Goal: Task Accomplishment & Management: Manage account settings

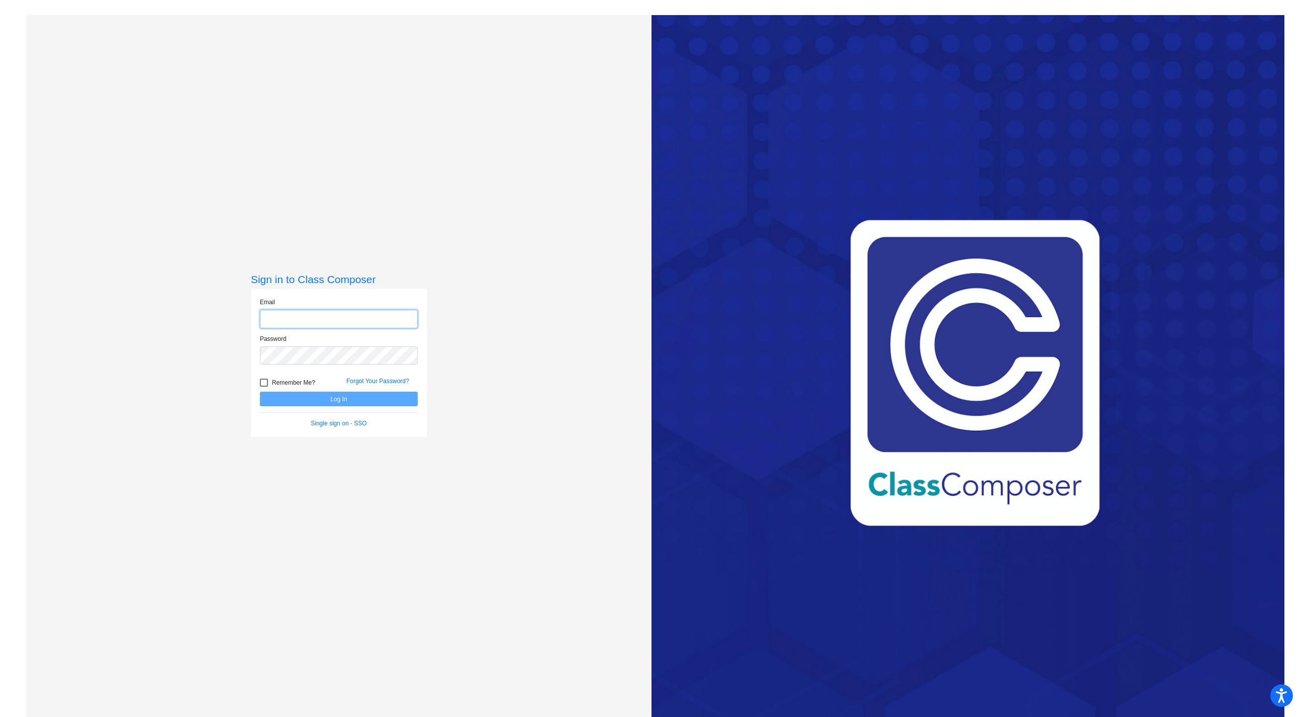
type input "[EMAIL_ADDRESS][DOMAIN_NAME]"
click at [369, 414] on form "Email [EMAIL_ADDRESS][DOMAIN_NAME] Password Remember Me? Forgot Your Password? …" at bounding box center [339, 363] width 158 height 130
click at [350, 397] on button "Log In" at bounding box center [339, 399] width 158 height 15
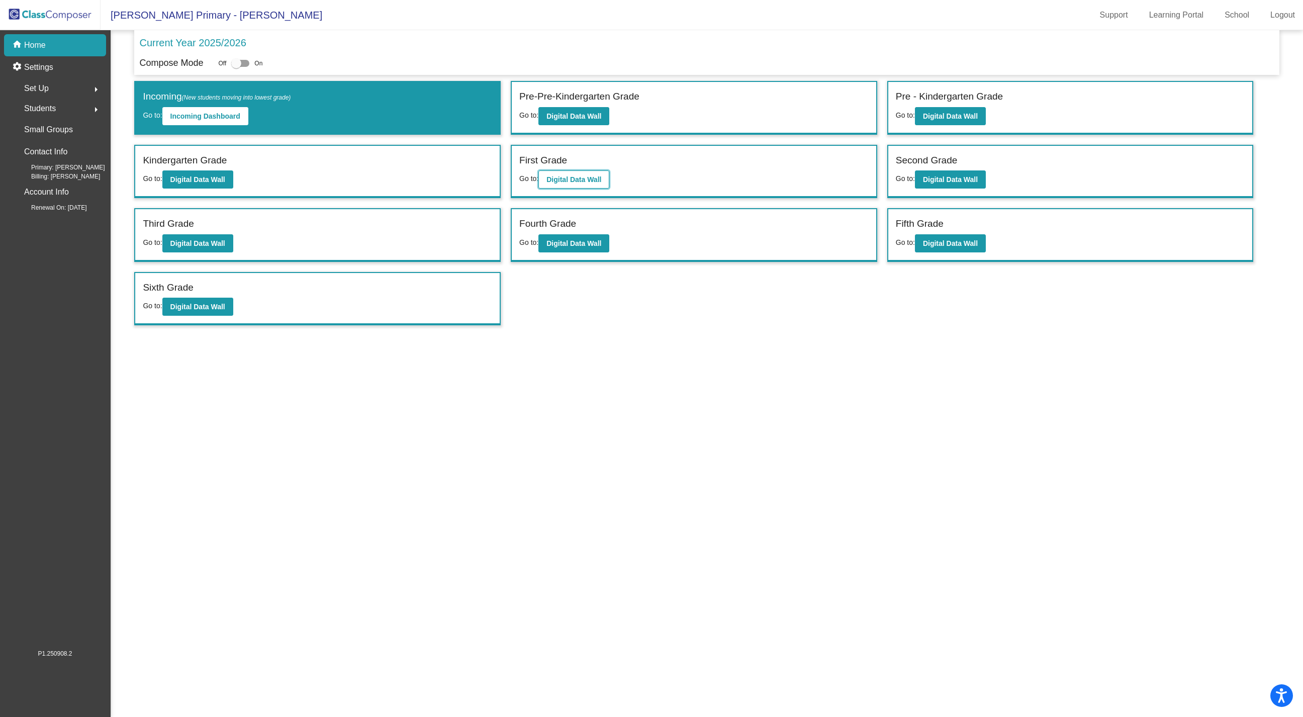
click at [589, 179] on b "Digital Data Wall" at bounding box center [573, 179] width 55 height 8
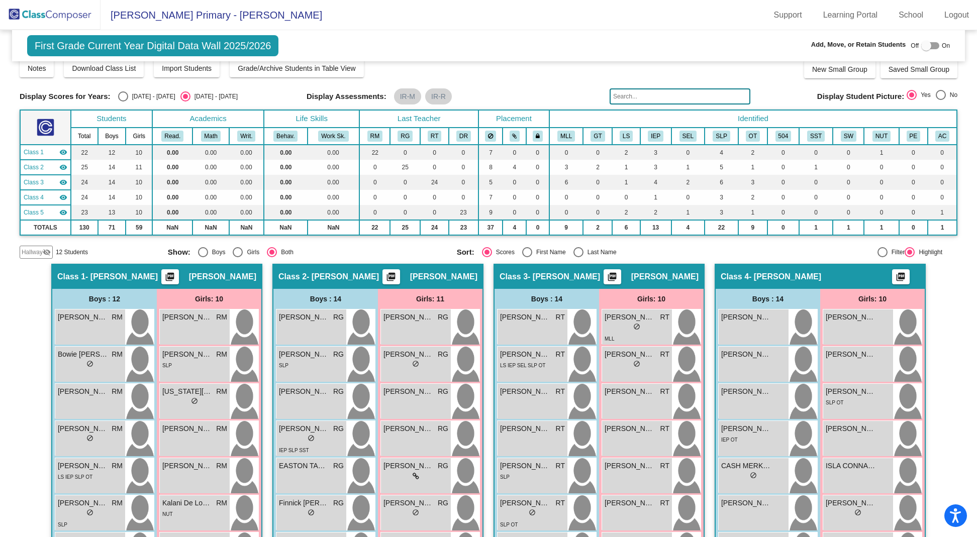
scroll to position [6, 0]
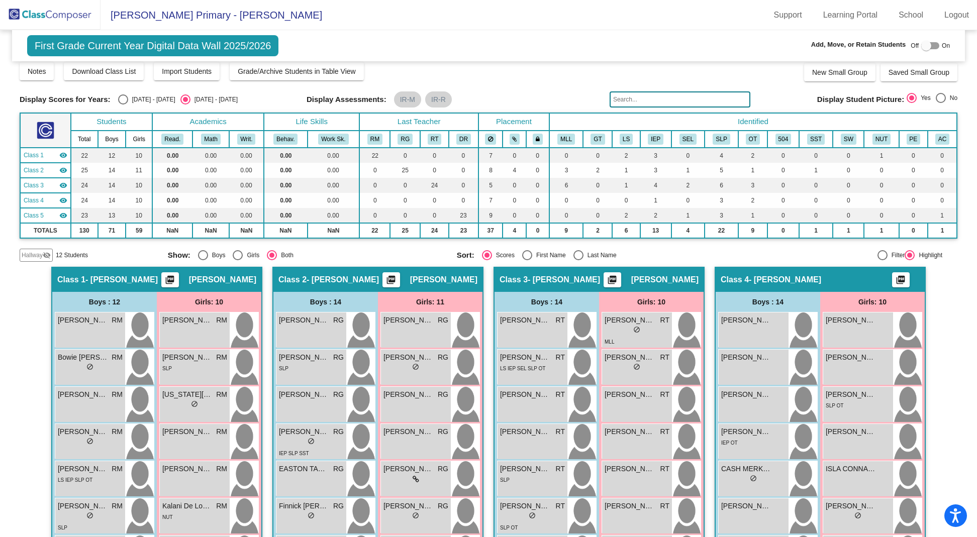
click at [125, 46] on span "First Grade Current Year Digital Data Wall 2025/2026" at bounding box center [153, 45] width 252 height 21
click at [124, 42] on span "First Grade Current Year Digital Data Wall 2025/2026" at bounding box center [153, 45] width 252 height 21
click at [122, 100] on div "Select an option" at bounding box center [123, 99] width 10 height 10
click at [123, 105] on input "[DATE] - [DATE]" at bounding box center [123, 105] width 1 height 1
radio input "true"
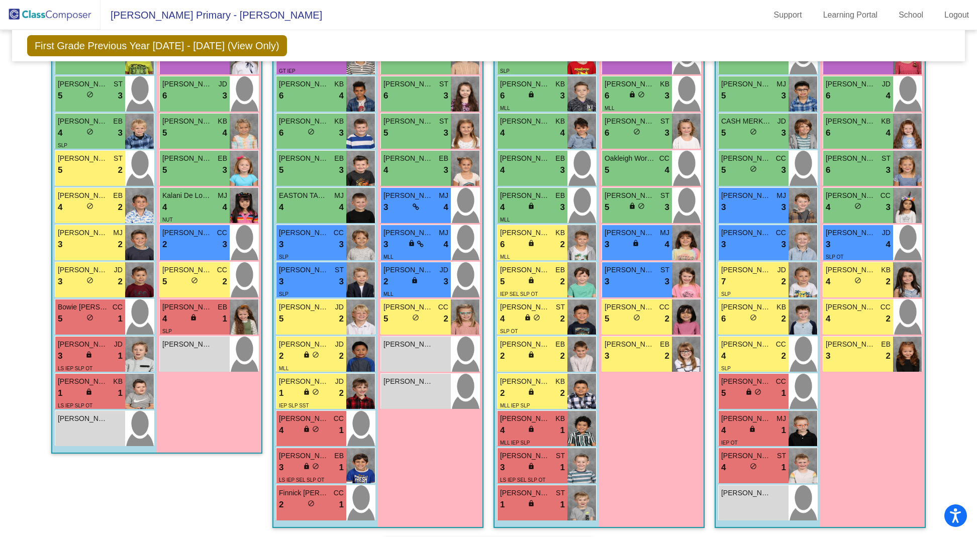
scroll to position [0, 0]
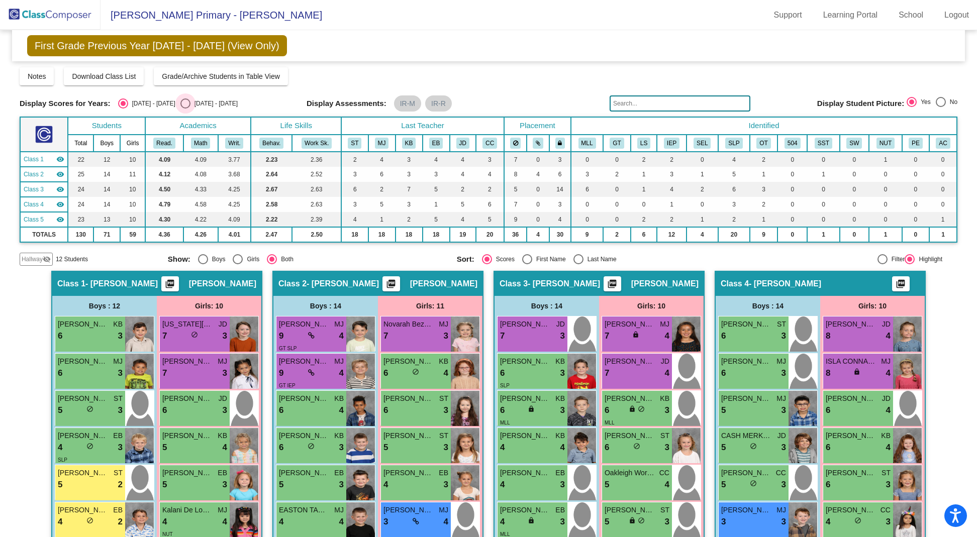
click at [180, 105] on div "Select an option" at bounding box center [185, 104] width 10 height 10
click at [185, 109] on input "[DATE] - [DATE]" at bounding box center [185, 109] width 1 height 1
radio input "true"
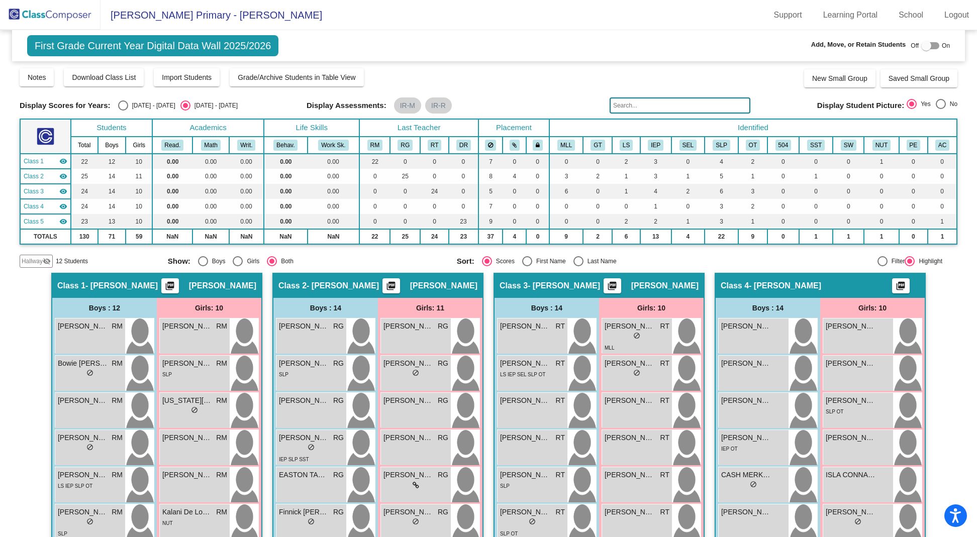
click at [70, 13] on img at bounding box center [50, 15] width 101 height 30
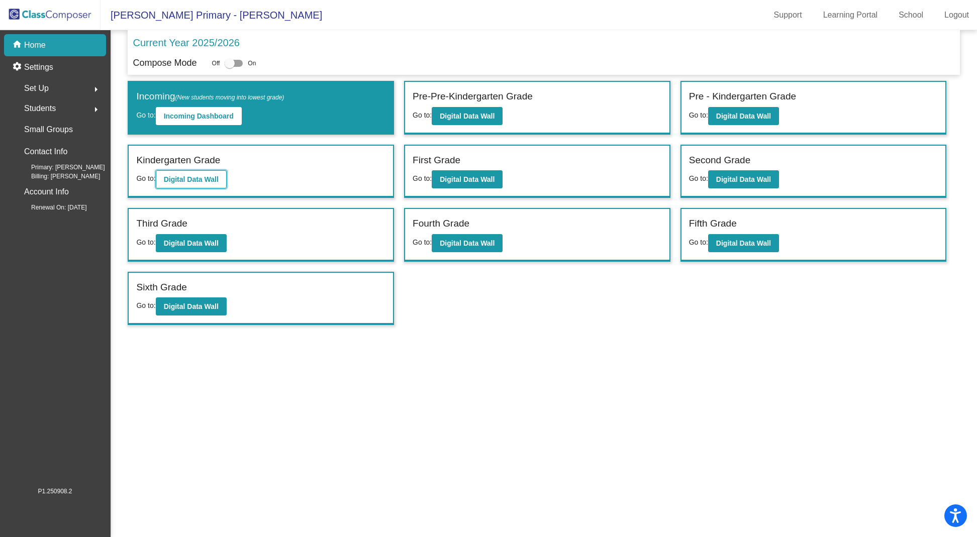
click at [194, 178] on b "Digital Data Wall" at bounding box center [191, 179] width 55 height 8
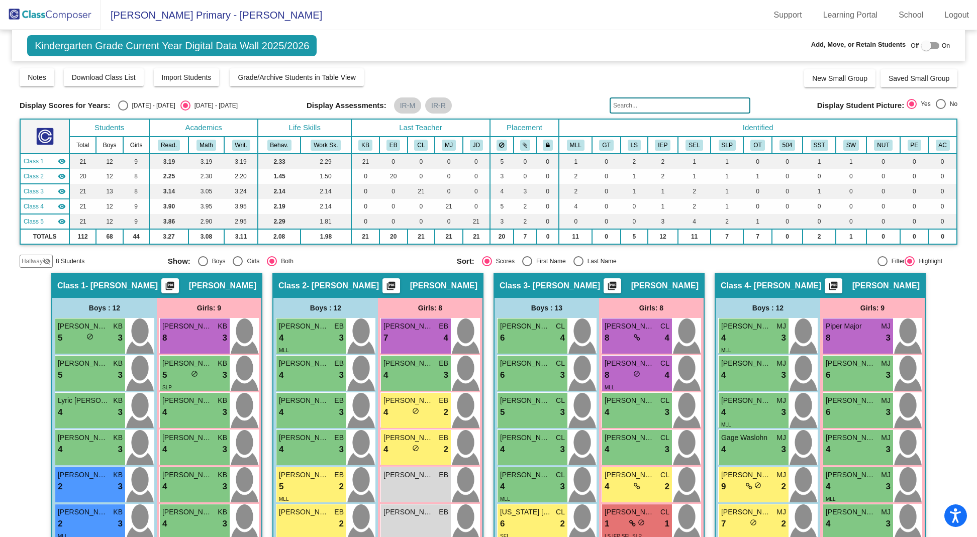
click at [63, 14] on img at bounding box center [50, 15] width 101 height 30
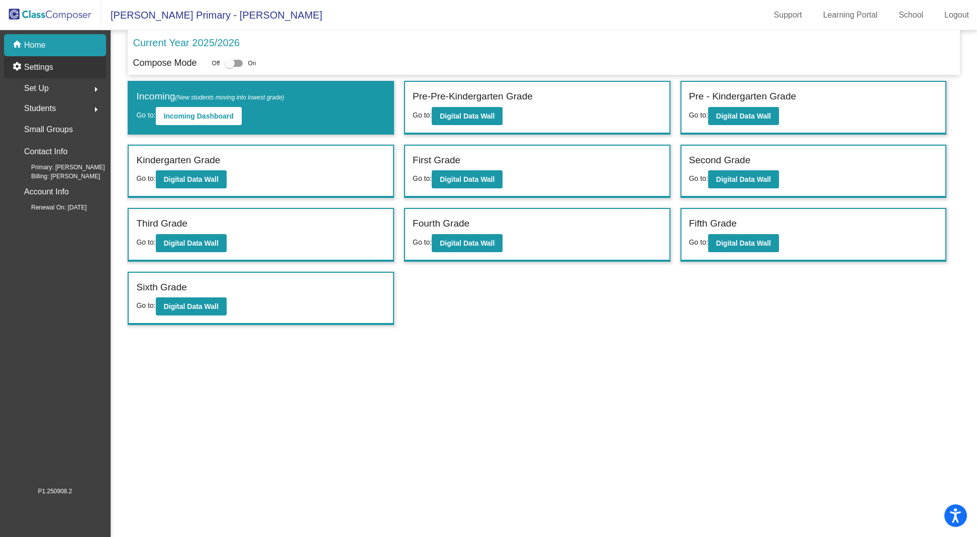
click at [37, 70] on p "Settings" at bounding box center [38, 67] width 29 height 12
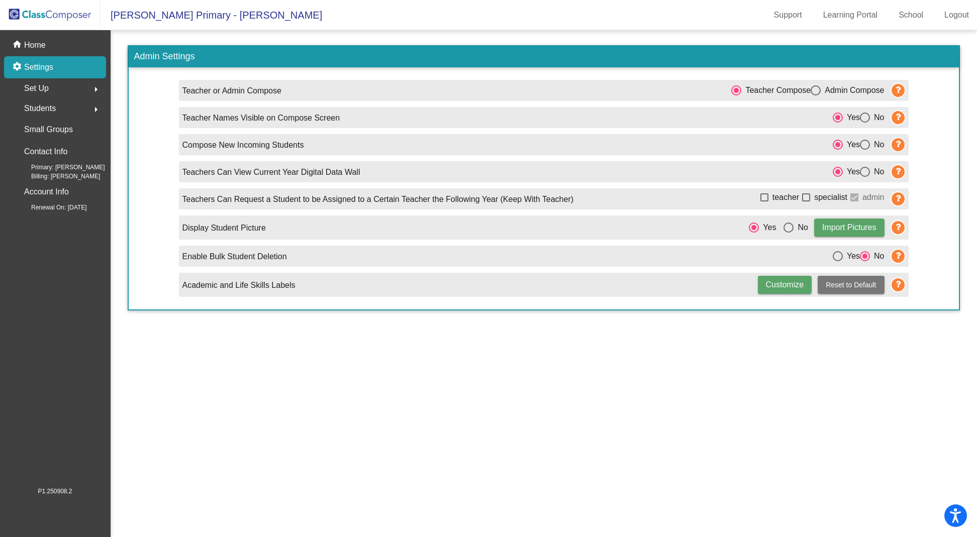
click at [96, 90] on mat-icon "arrow_right" at bounding box center [96, 89] width 12 height 12
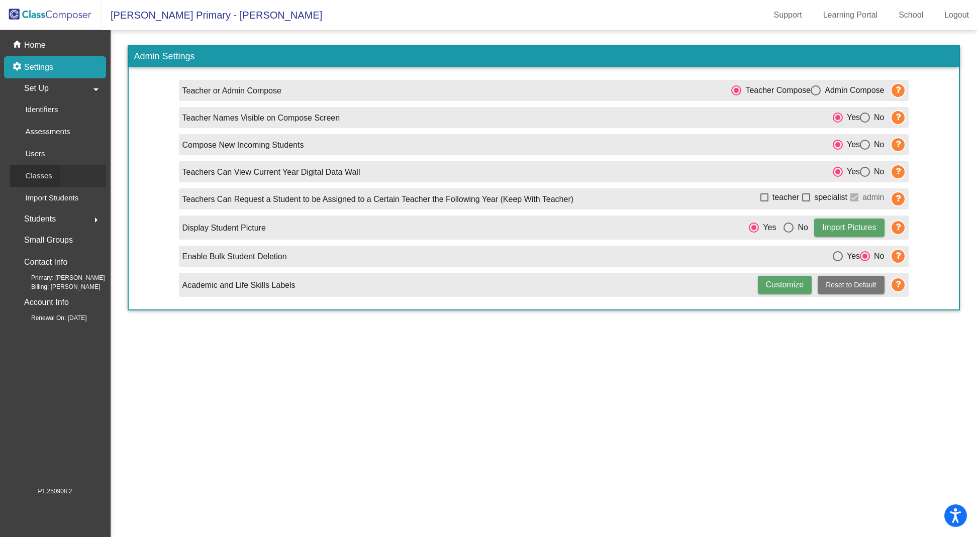
click at [46, 173] on p "Classes" at bounding box center [38, 176] width 27 height 12
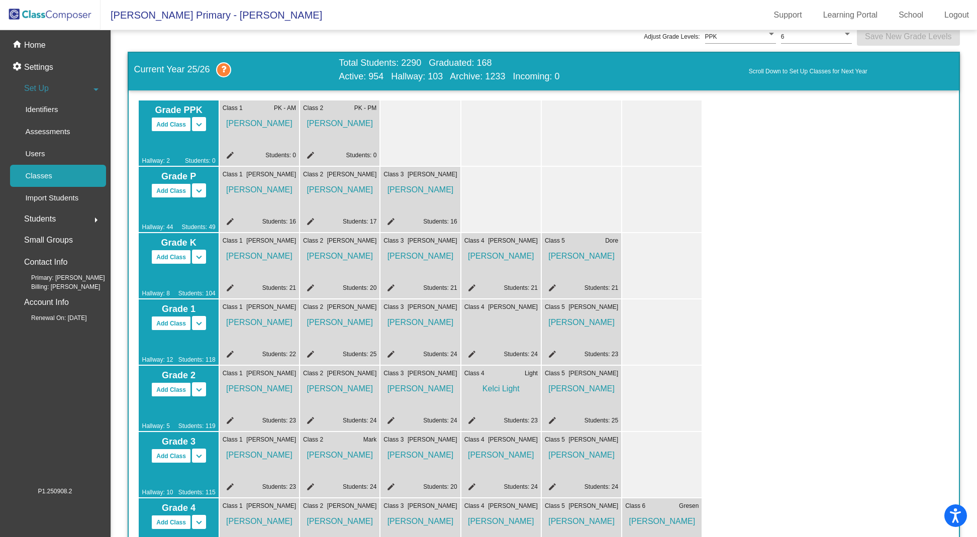
scroll to position [29, 0]
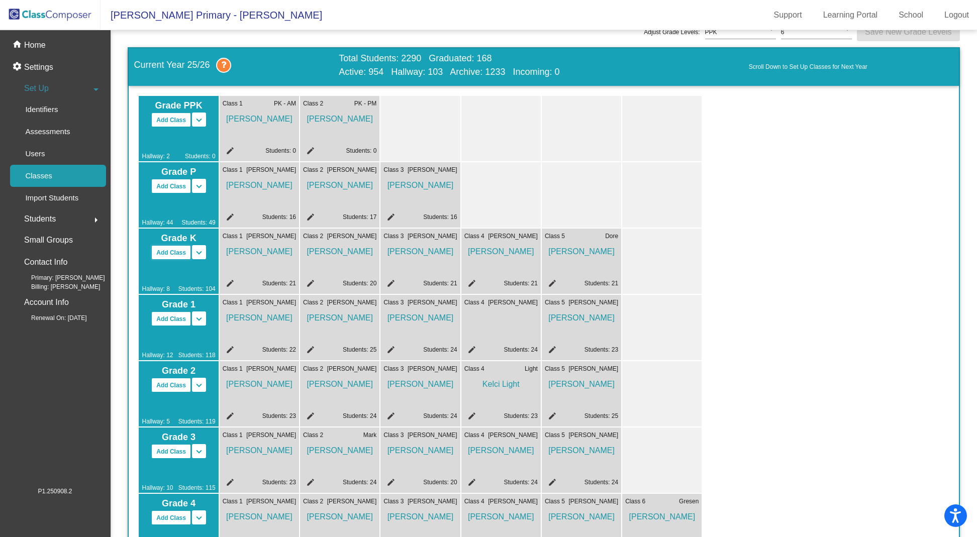
click at [169, 253] on button "Add Class" at bounding box center [171, 252] width 40 height 15
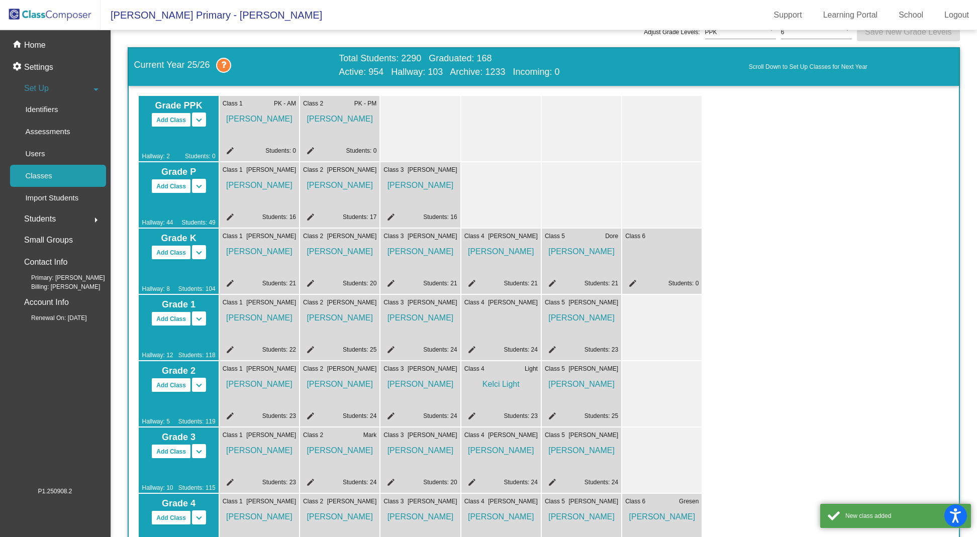
click at [661, 266] on div "Class 6 edit Students: 0" at bounding box center [661, 261] width 79 height 65
click at [653, 260] on div "Class 6 edit Students: 0" at bounding box center [661, 261] width 79 height 65
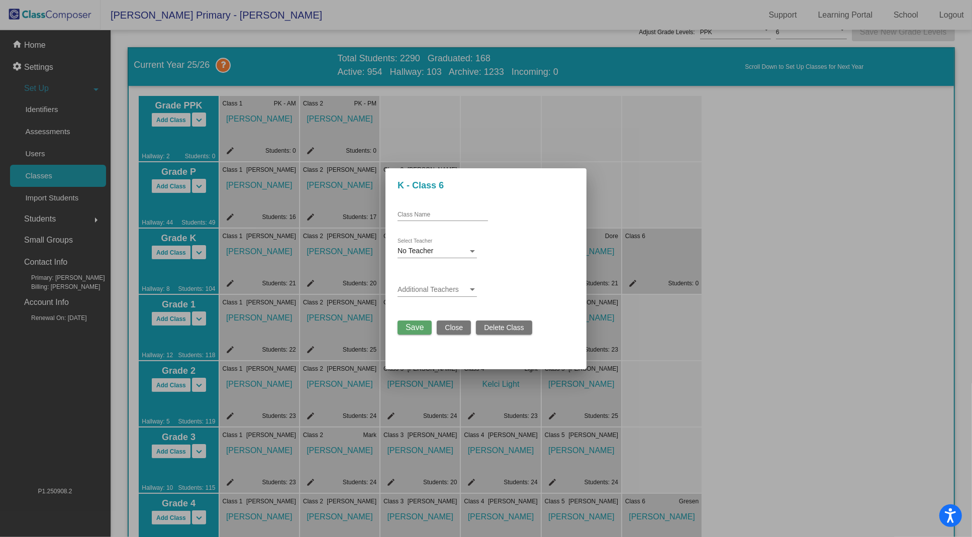
click at [662, 190] on div at bounding box center [486, 268] width 972 height 537
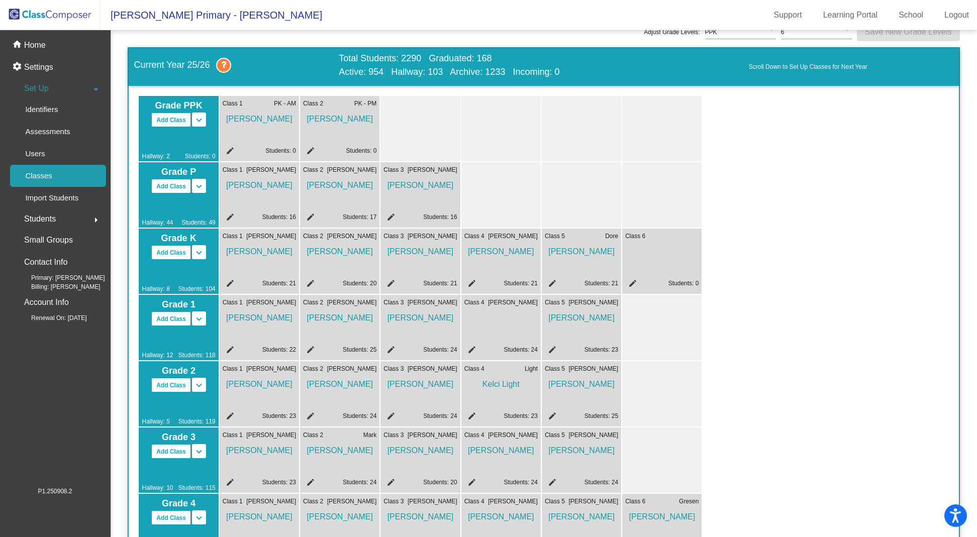
click at [47, 15] on img at bounding box center [50, 15] width 101 height 30
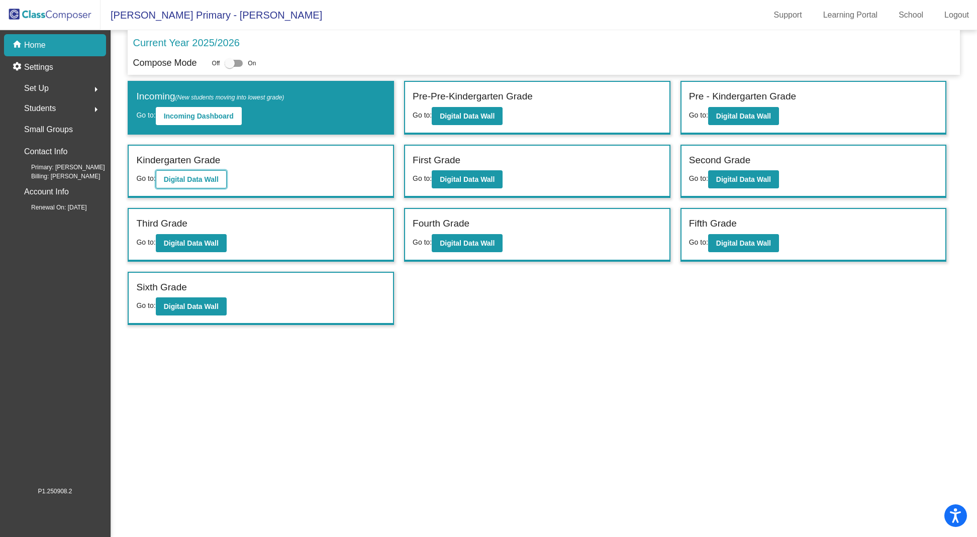
click at [209, 175] on b "Digital Data Wall" at bounding box center [191, 179] width 55 height 8
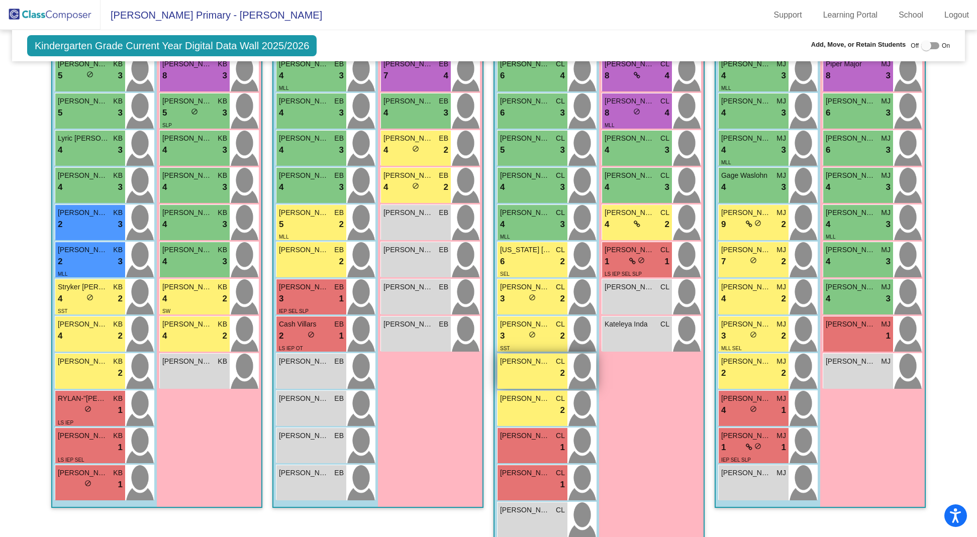
scroll to position [273, 0]
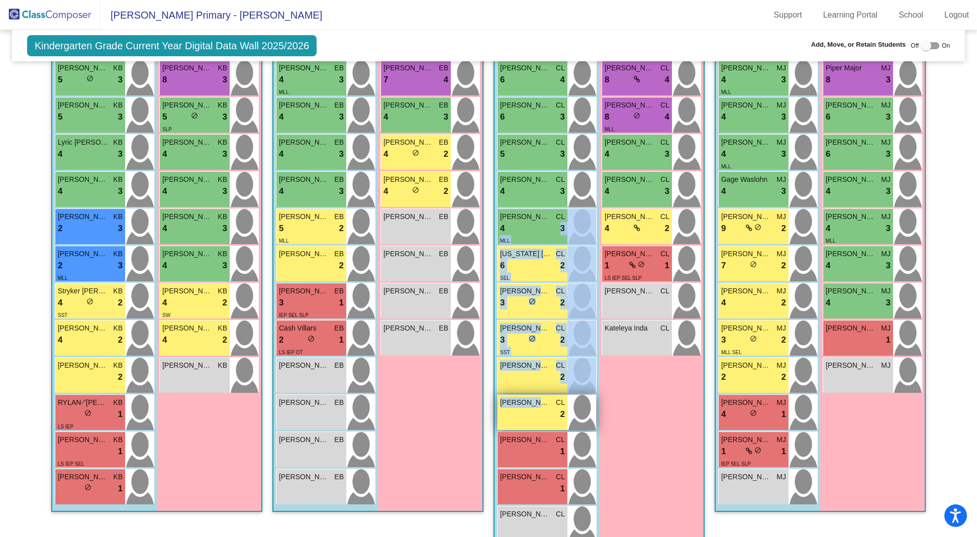
drag, startPoint x: 534, startPoint y: 222, endPoint x: 531, endPoint y: 397, distance: 174.4
click at [531, 397] on div "Bransen [PERSON_NAME] 6 lock do_not_disturb_alt 4 [PERSON_NAME] CL 6 lock do_no…" at bounding box center [547, 301] width 100 height 483
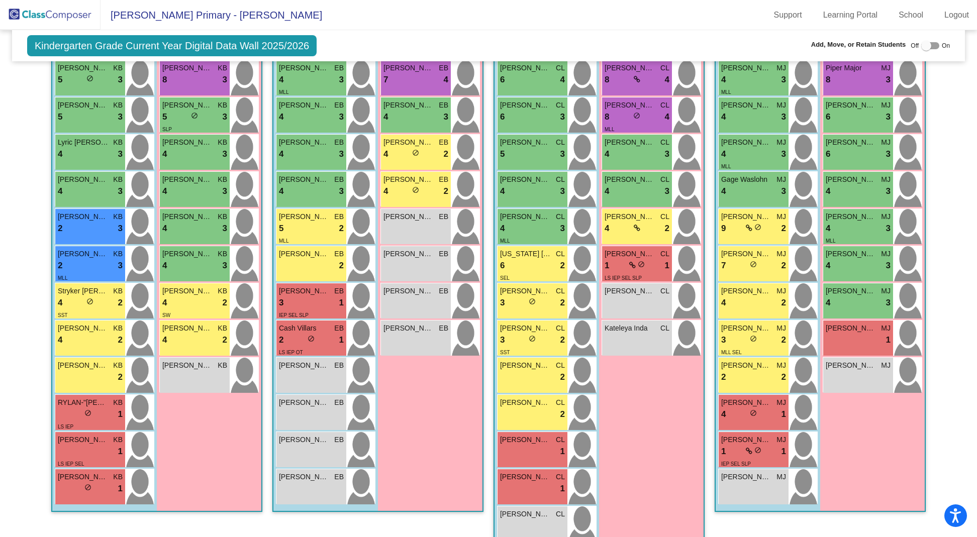
click at [656, 412] on div "Girls: 8 [PERSON_NAME] [PERSON_NAME] 8 lock do_not_disturb_alt 4 [PERSON_NAME] …" at bounding box center [651, 294] width 105 height 509
click at [922, 46] on div at bounding box center [926, 46] width 10 height 10
checkbox input "true"
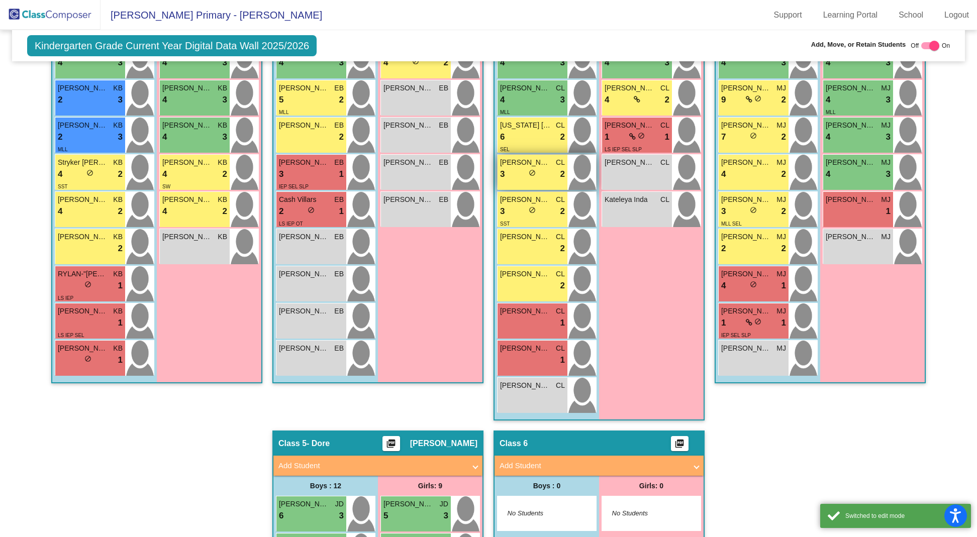
scroll to position [421, 0]
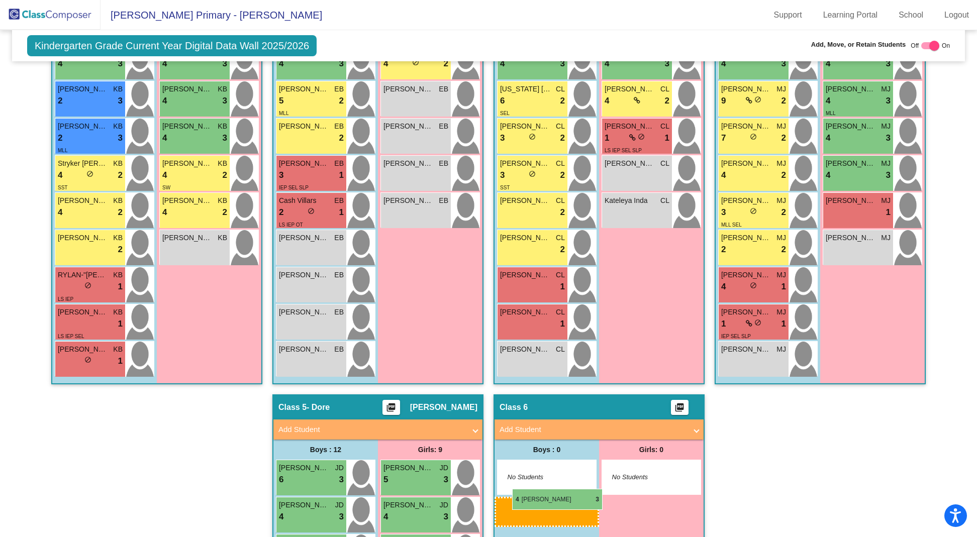
drag, startPoint x: 532, startPoint y: 93, endPoint x: 512, endPoint y: 489, distance: 396.5
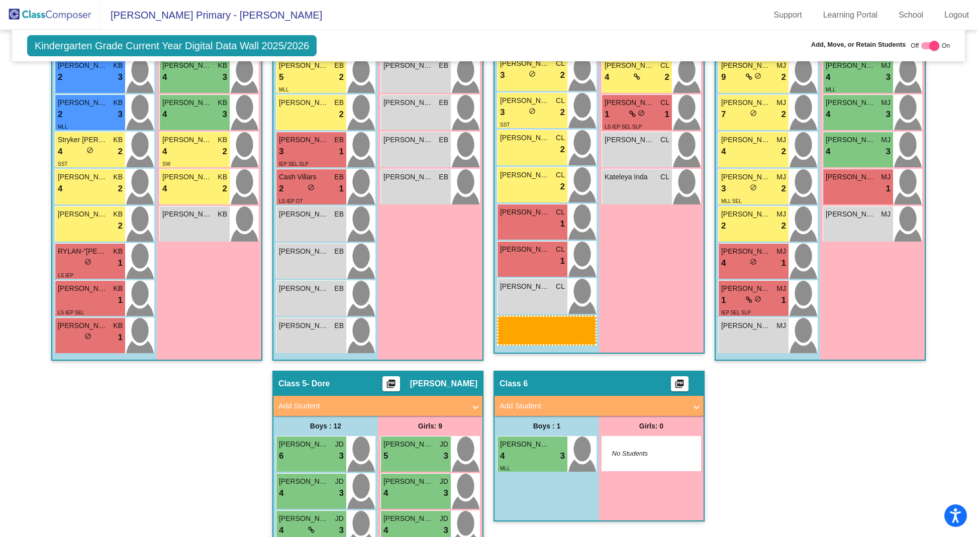
scroll to position [456, 0]
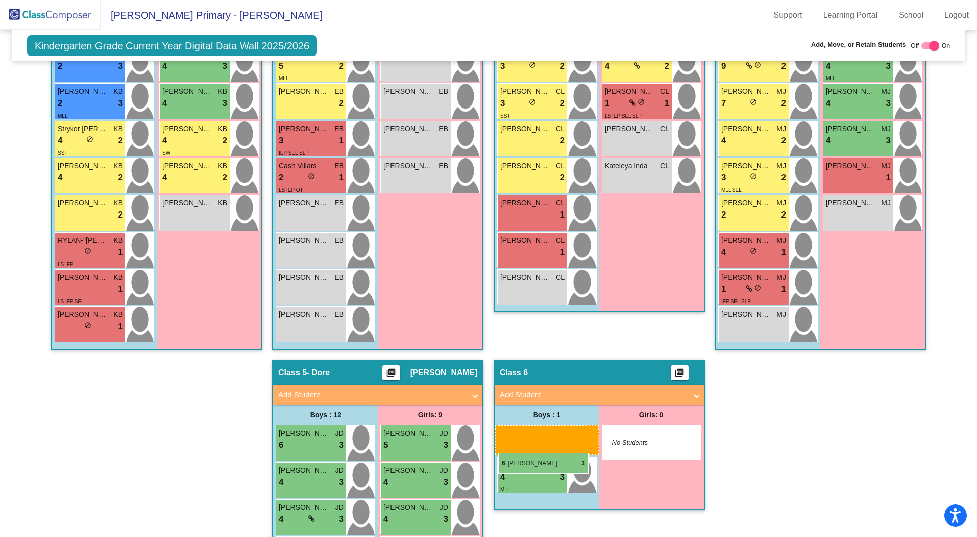
drag, startPoint x: 534, startPoint y: 142, endPoint x: 498, endPoint y: 453, distance: 313.1
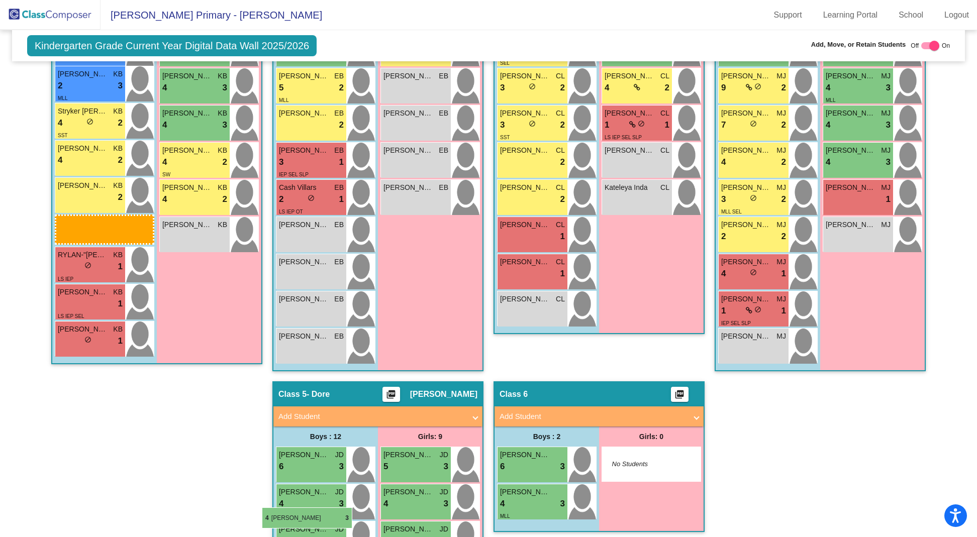
scroll to position [409, 0]
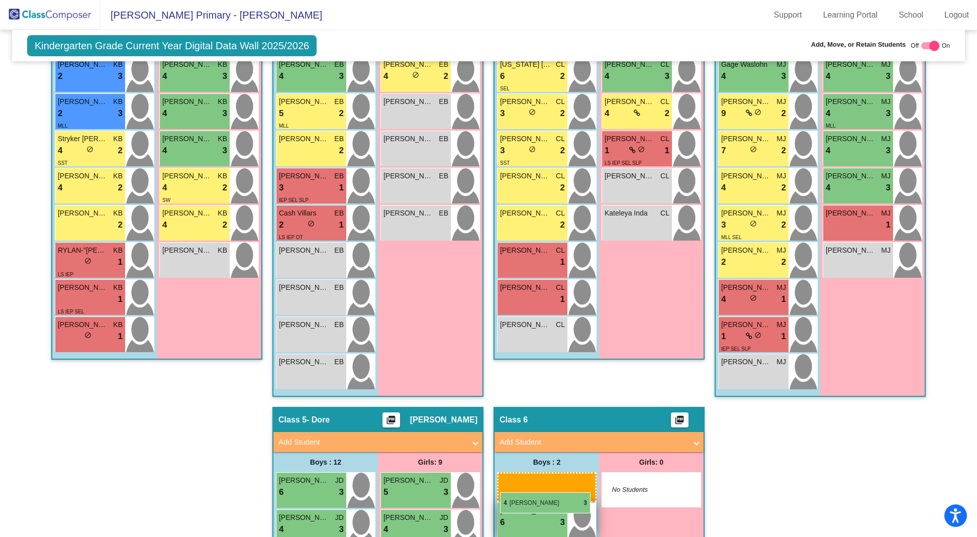
drag, startPoint x: 85, startPoint y: 211, endPoint x: 502, endPoint y: 490, distance: 501.4
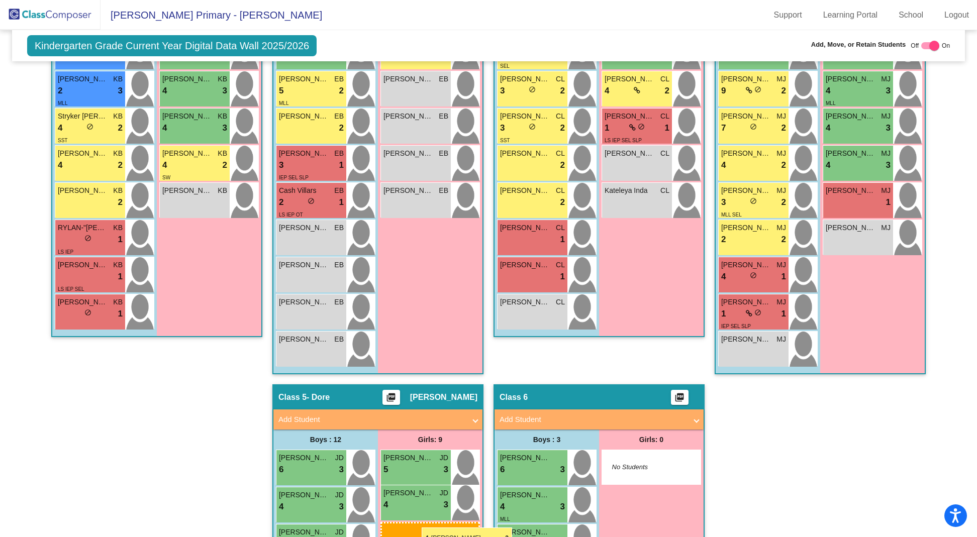
scroll to position [451, 0]
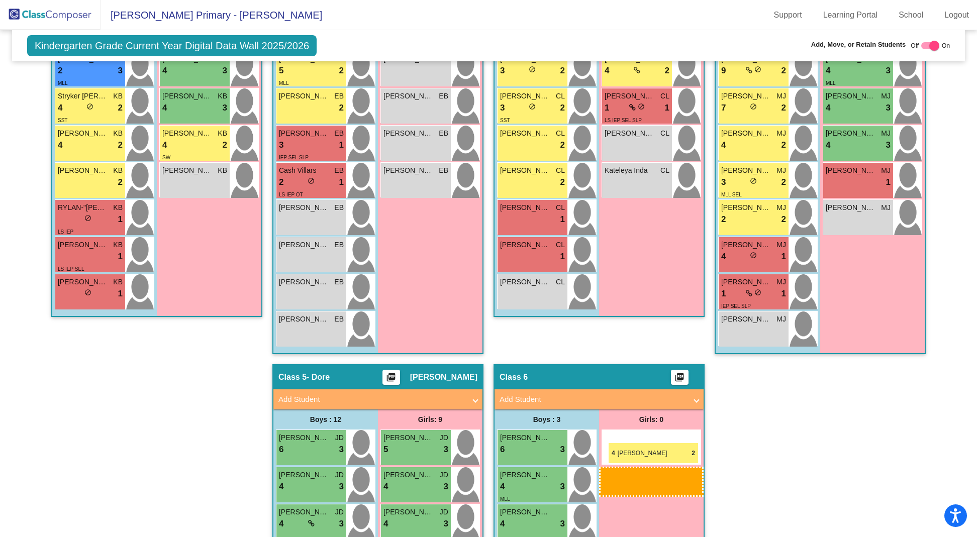
drag, startPoint x: 182, startPoint y: 337, endPoint x: 608, endPoint y: 442, distance: 439.1
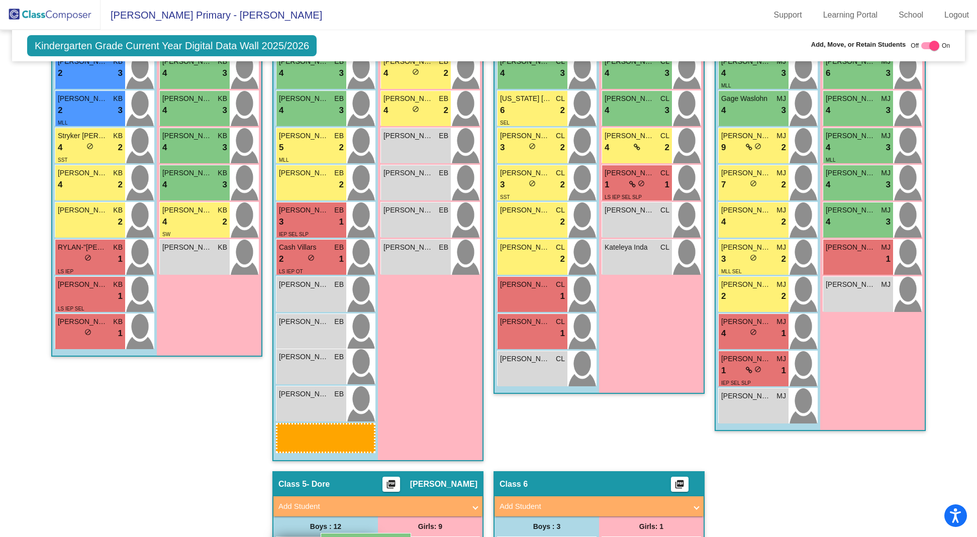
scroll to position [400, 0]
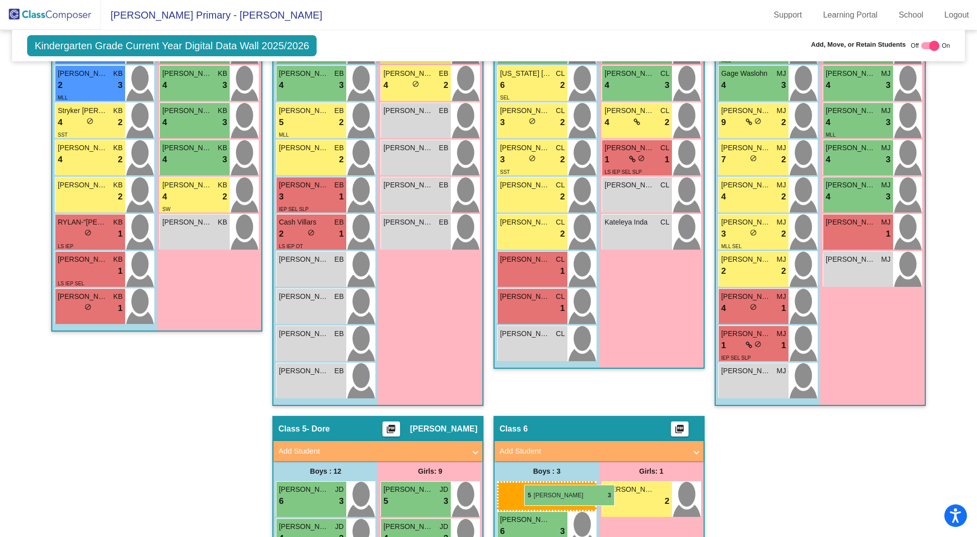
drag, startPoint x: 87, startPoint y: 150, endPoint x: 524, endPoint y: 485, distance: 550.3
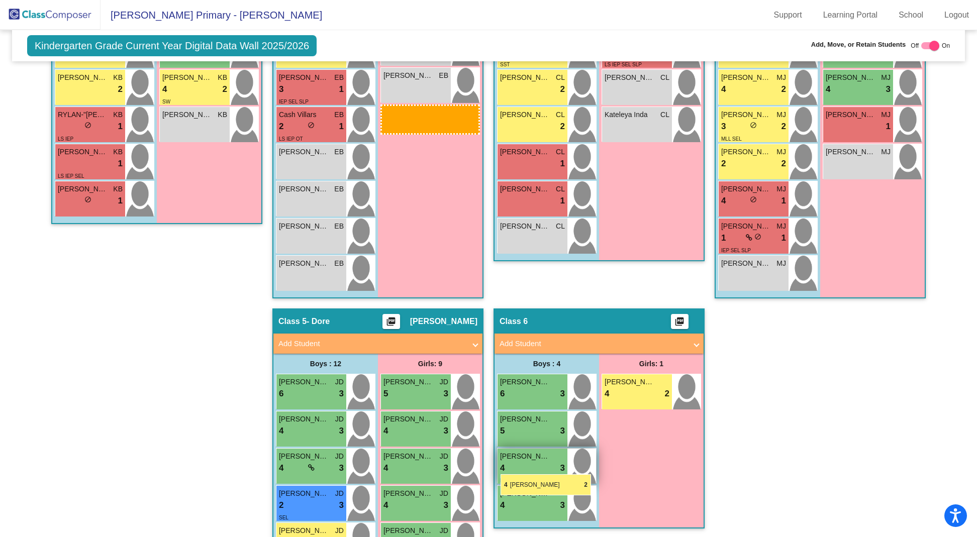
scroll to position [510, 0]
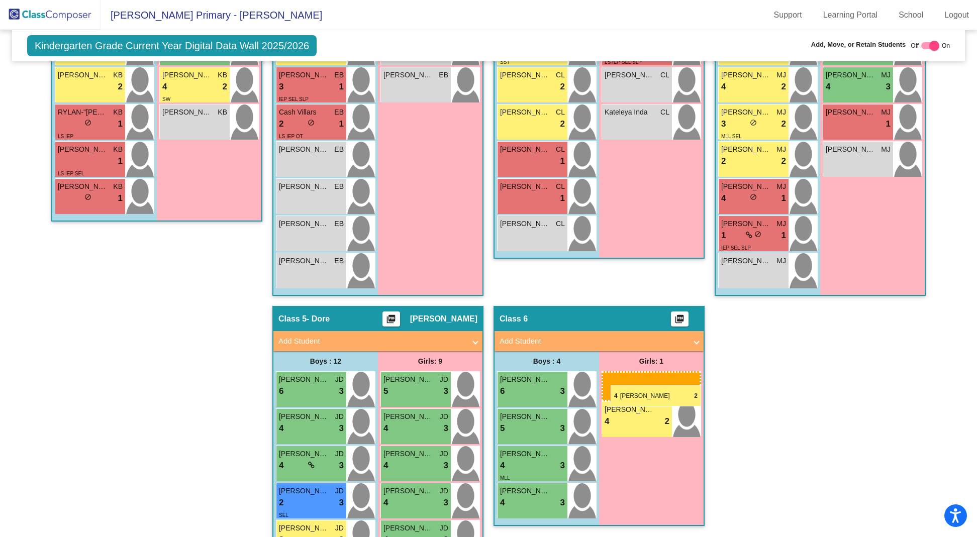
drag, startPoint x: 401, startPoint y: 169, endPoint x: 611, endPoint y: 385, distance: 301.4
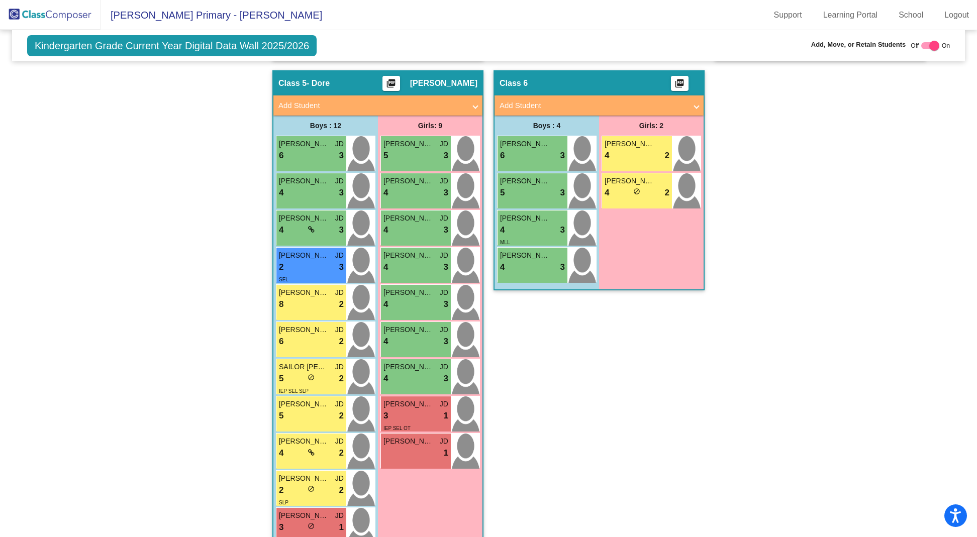
scroll to position [757, 0]
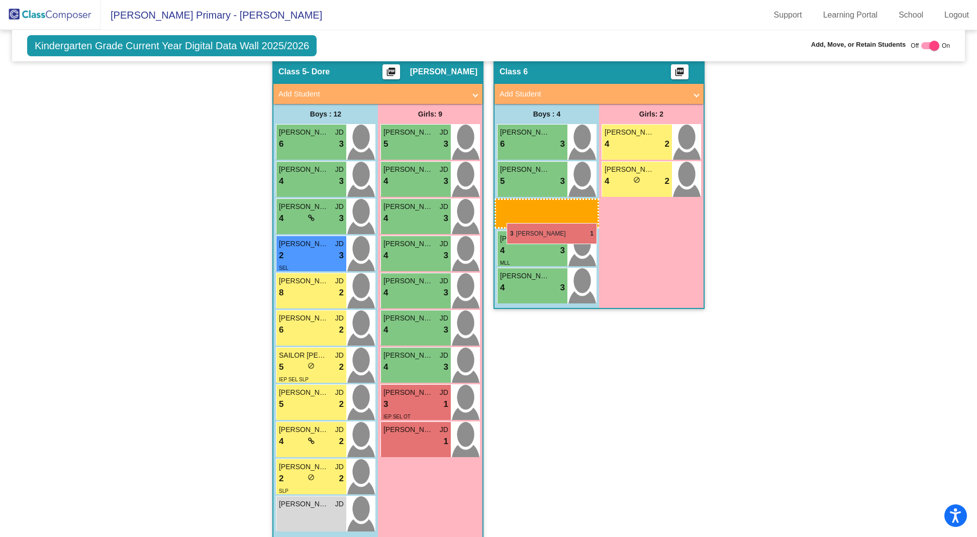
drag, startPoint x: 293, startPoint y: 509, endPoint x: 507, endPoint y: 223, distance: 356.8
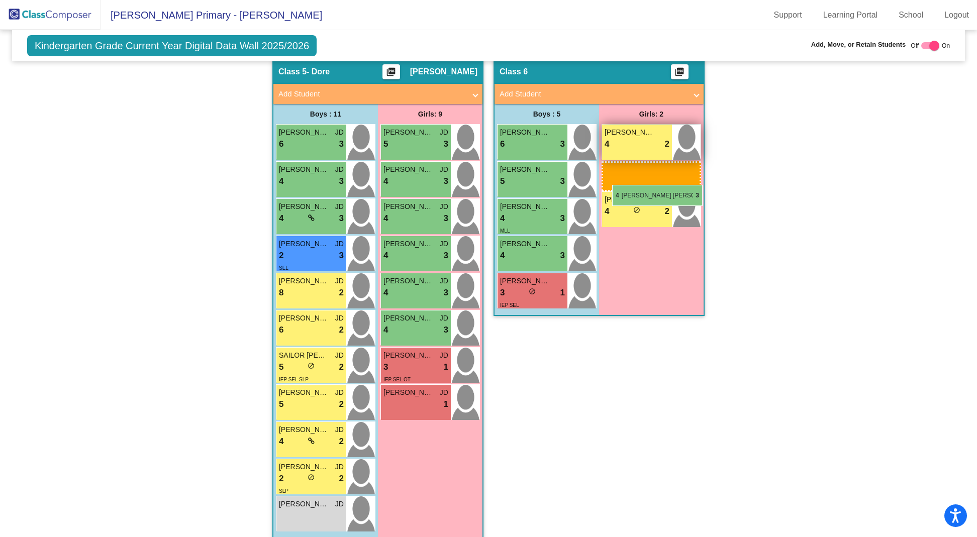
drag, startPoint x: 400, startPoint y: 329, endPoint x: 612, endPoint y: 184, distance: 257.2
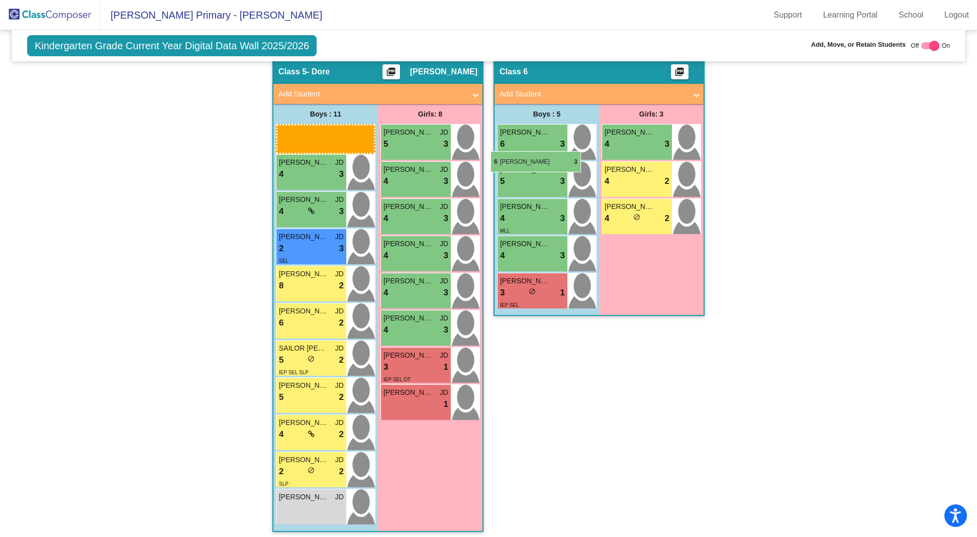
scroll to position [729, 0]
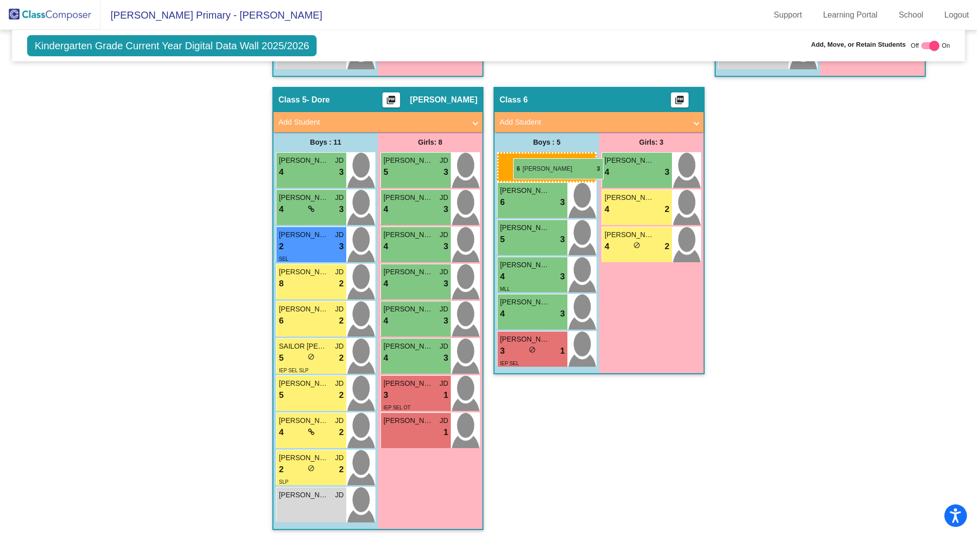
drag, startPoint x: 303, startPoint y: 138, endPoint x: 513, endPoint y: 157, distance: 211.4
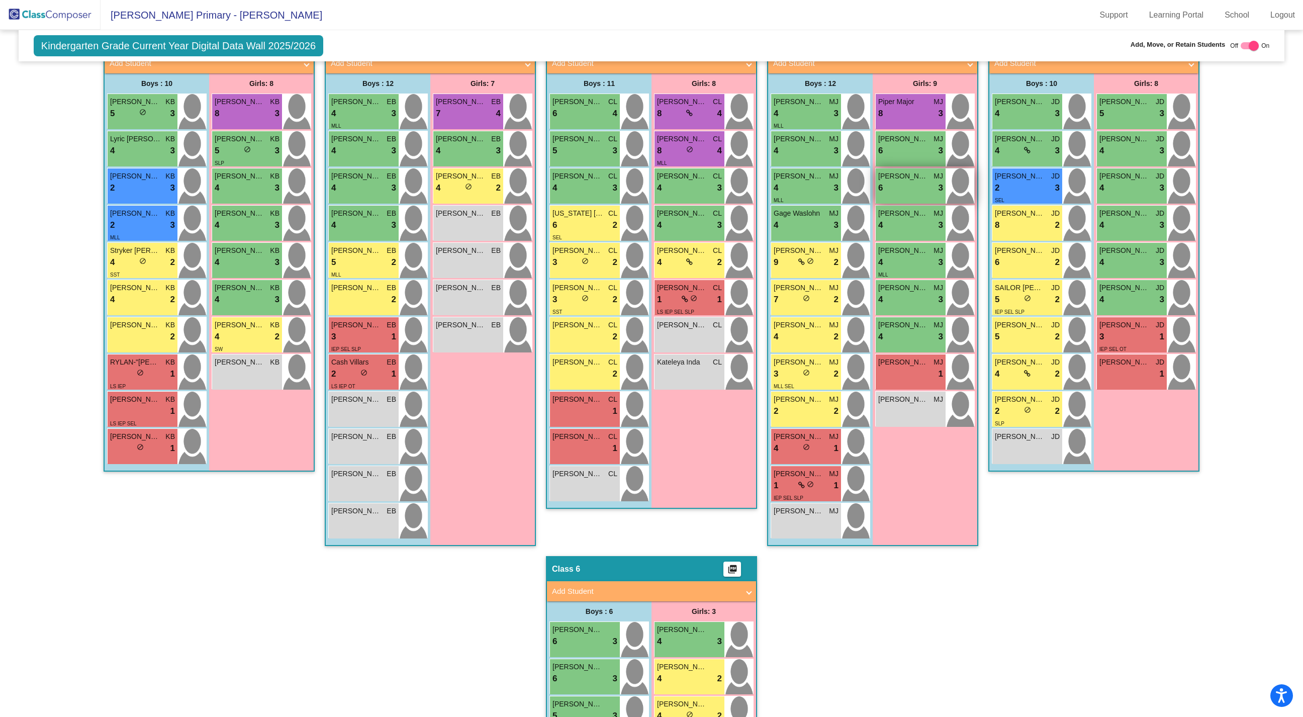
scroll to position [267, 0]
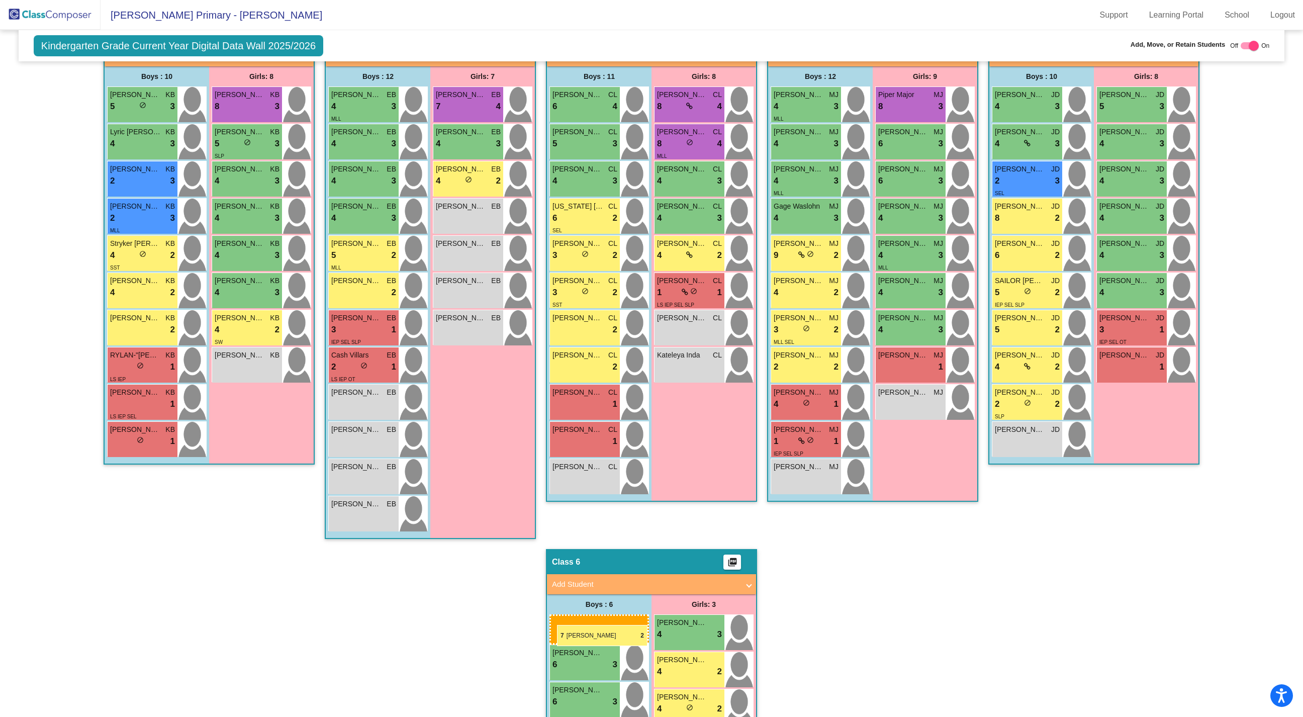
drag, startPoint x: 819, startPoint y: 279, endPoint x: 557, endPoint y: 624, distance: 432.9
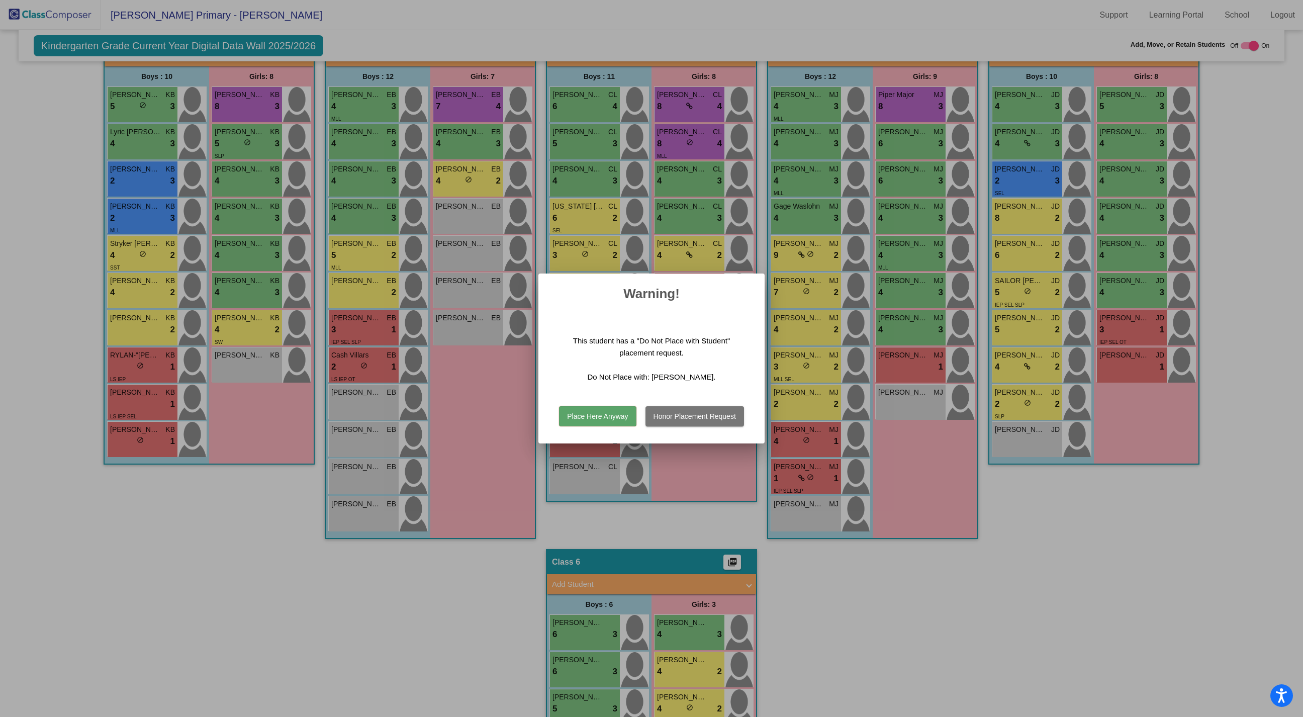
click at [601, 415] on button "Place Here Anyway" at bounding box center [597, 416] width 77 height 20
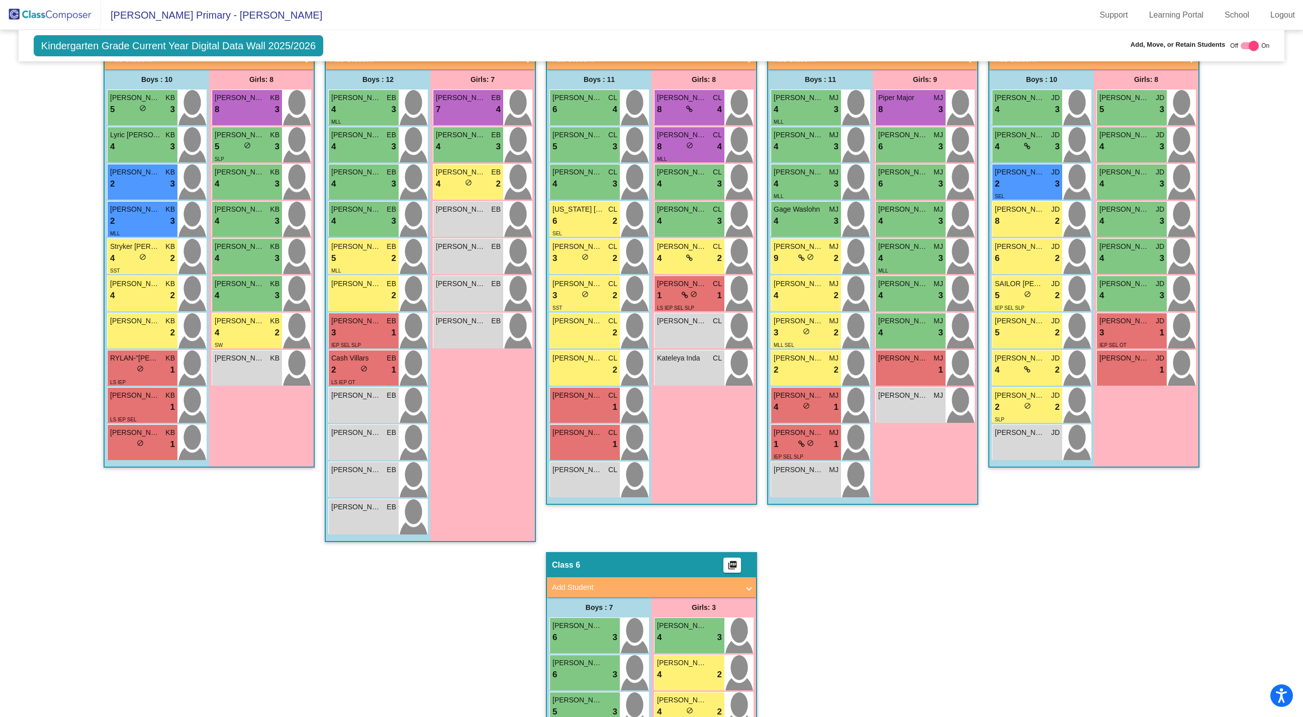
scroll to position [256, 0]
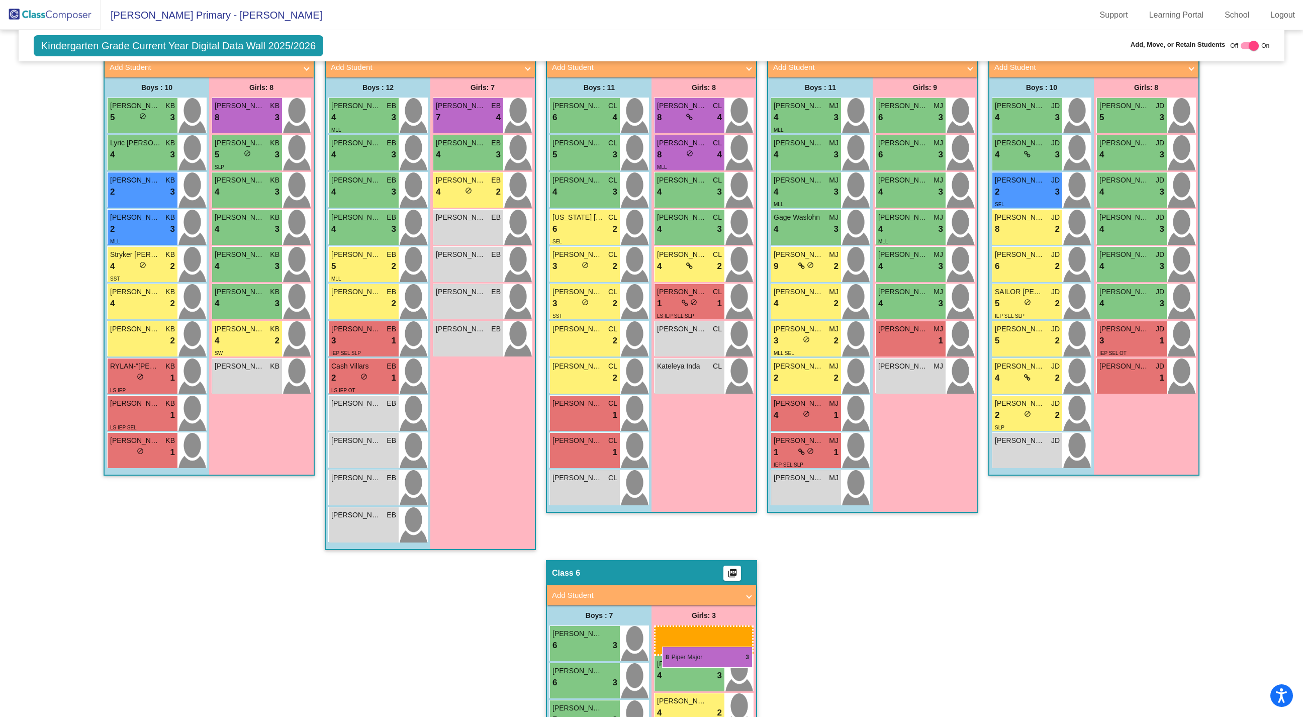
drag, startPoint x: 916, startPoint y: 114, endPoint x: 662, endPoint y: 646, distance: 589.9
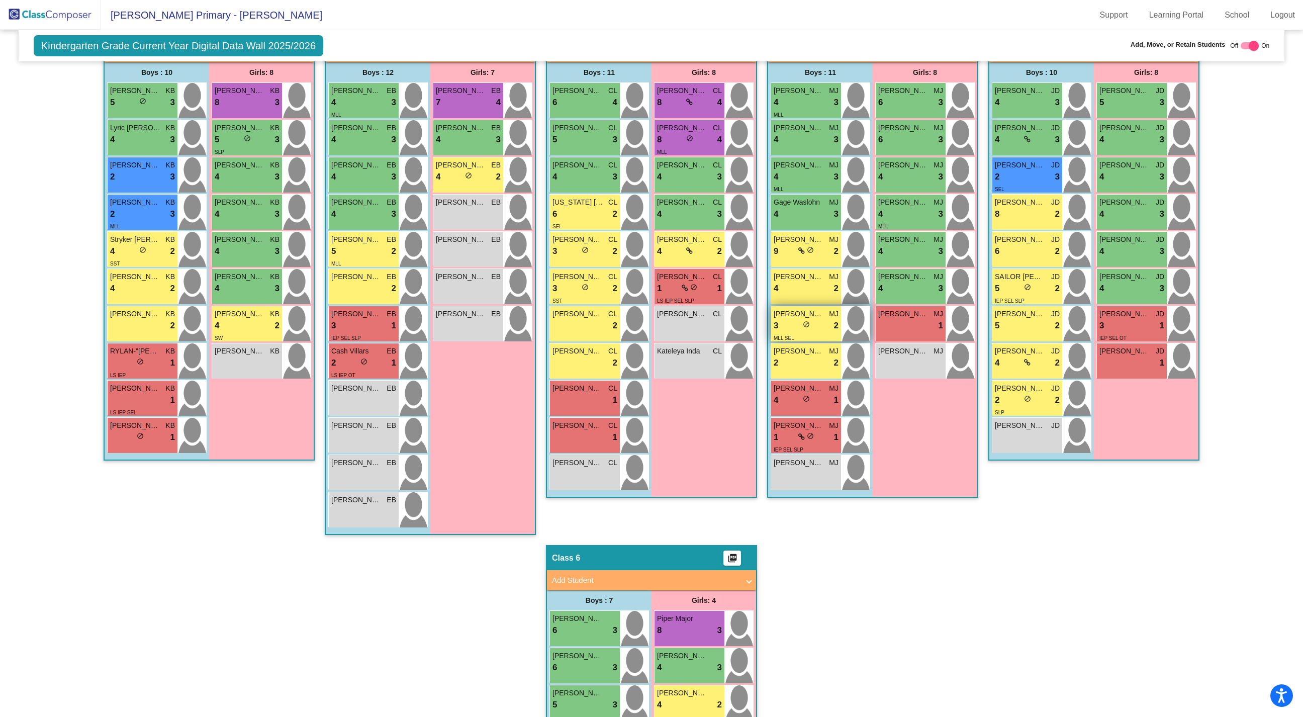
scroll to position [269, 0]
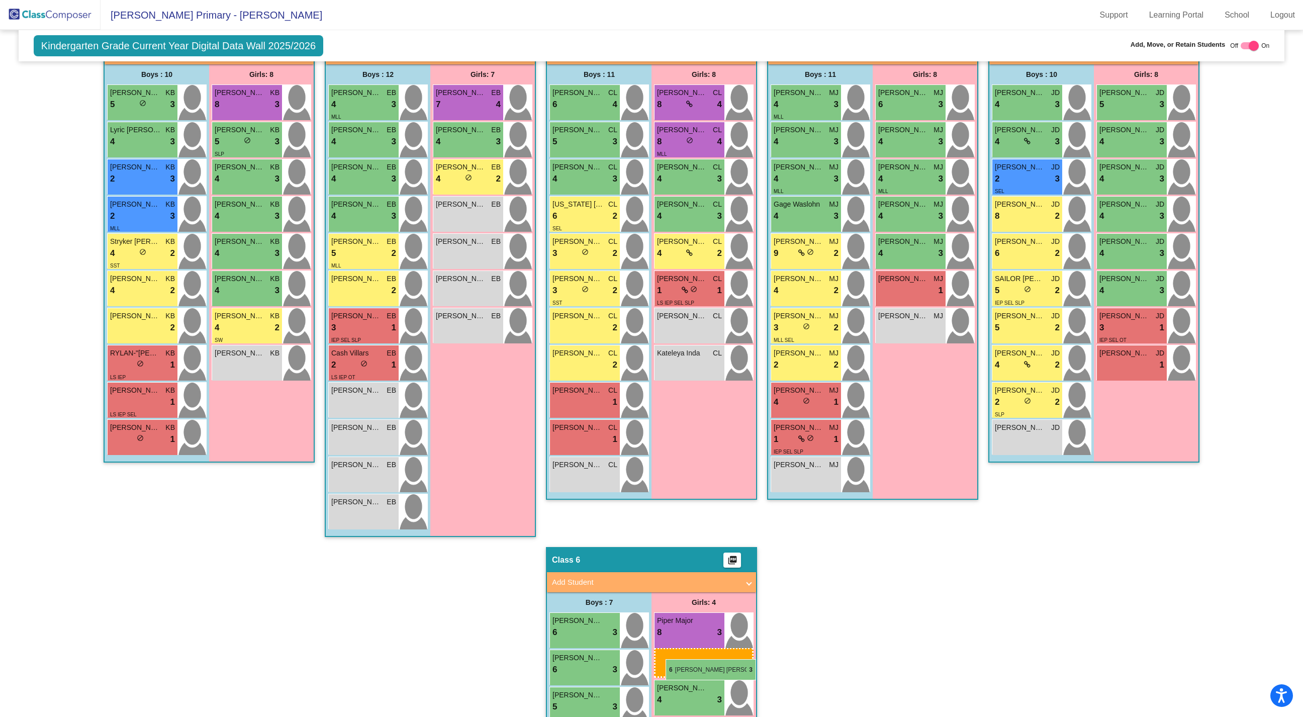
drag, startPoint x: 915, startPoint y: 136, endPoint x: 665, endPoint y: 659, distance: 579.8
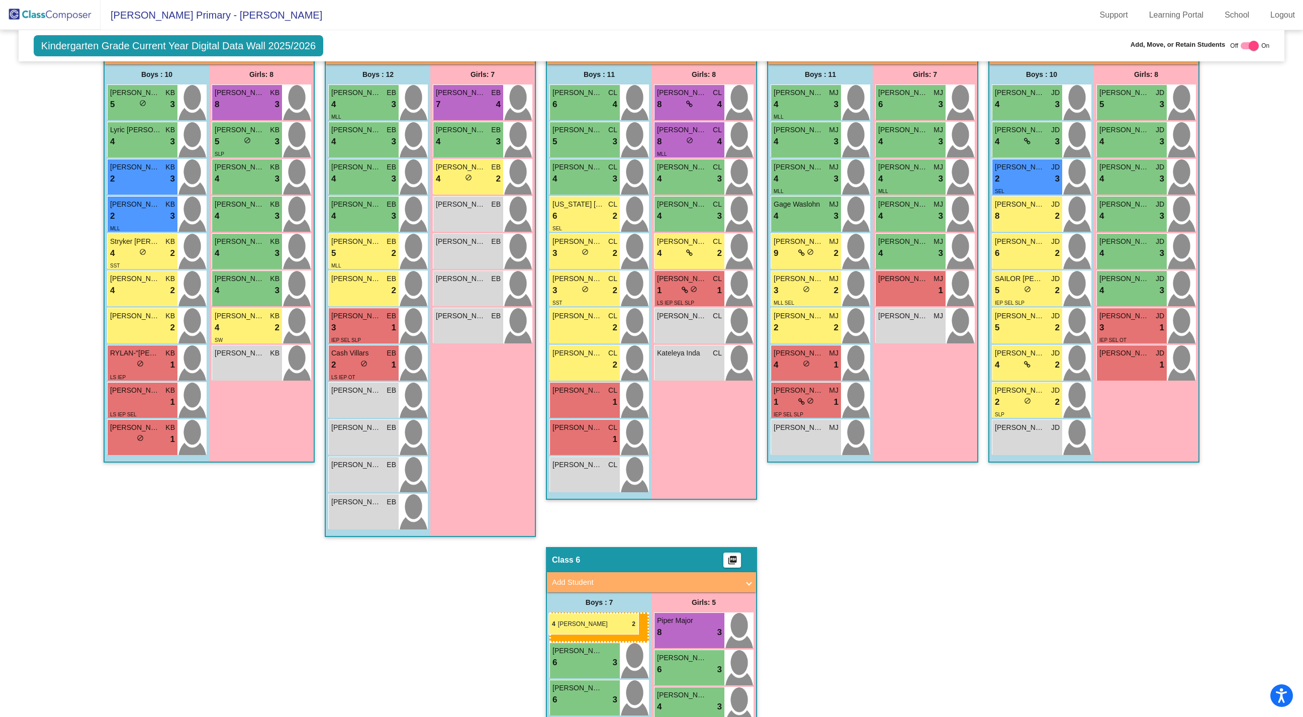
drag, startPoint x: 815, startPoint y: 286, endPoint x: 548, endPoint y: 613, distance: 421.9
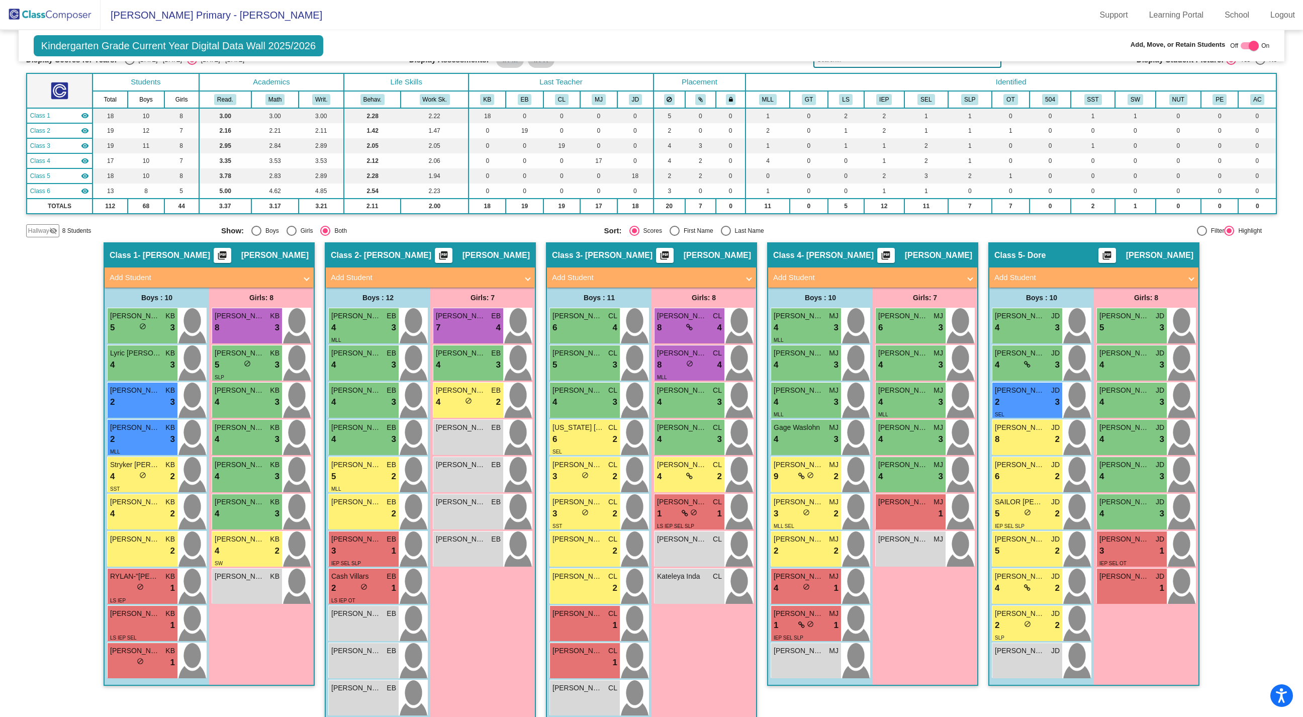
scroll to position [0, 0]
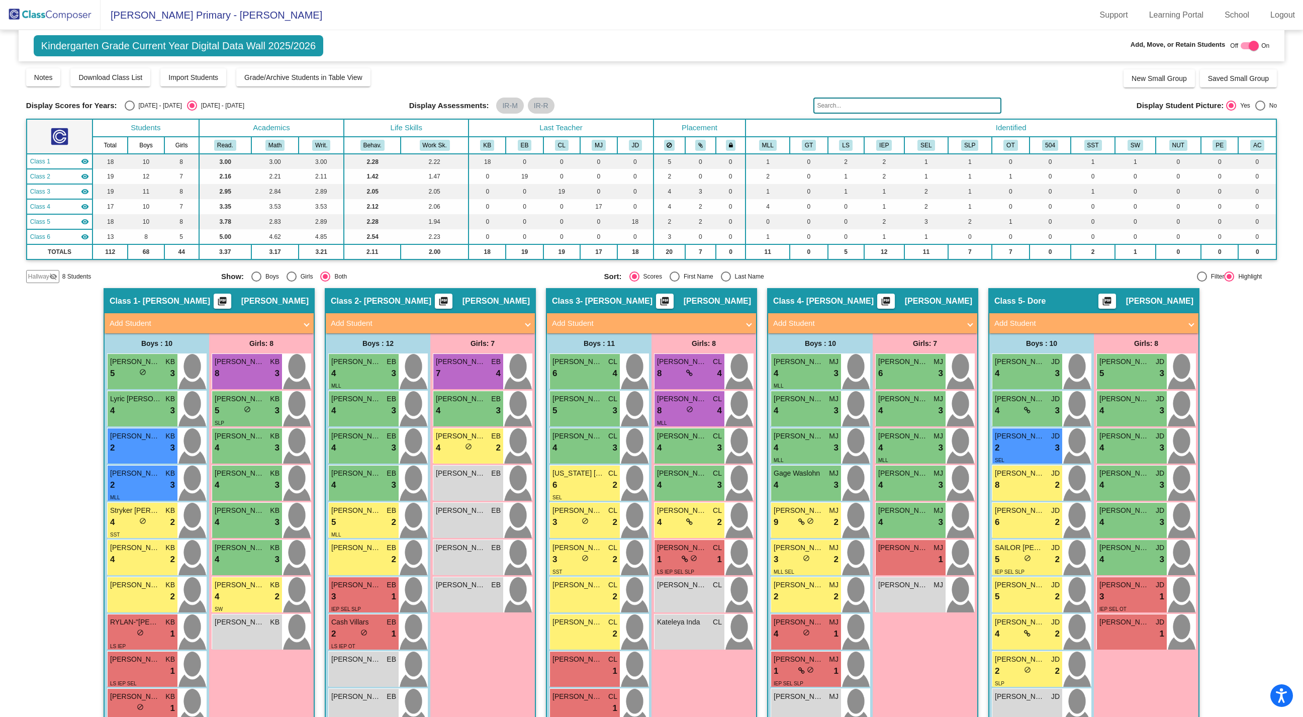
click at [69, 17] on img at bounding box center [50, 15] width 101 height 30
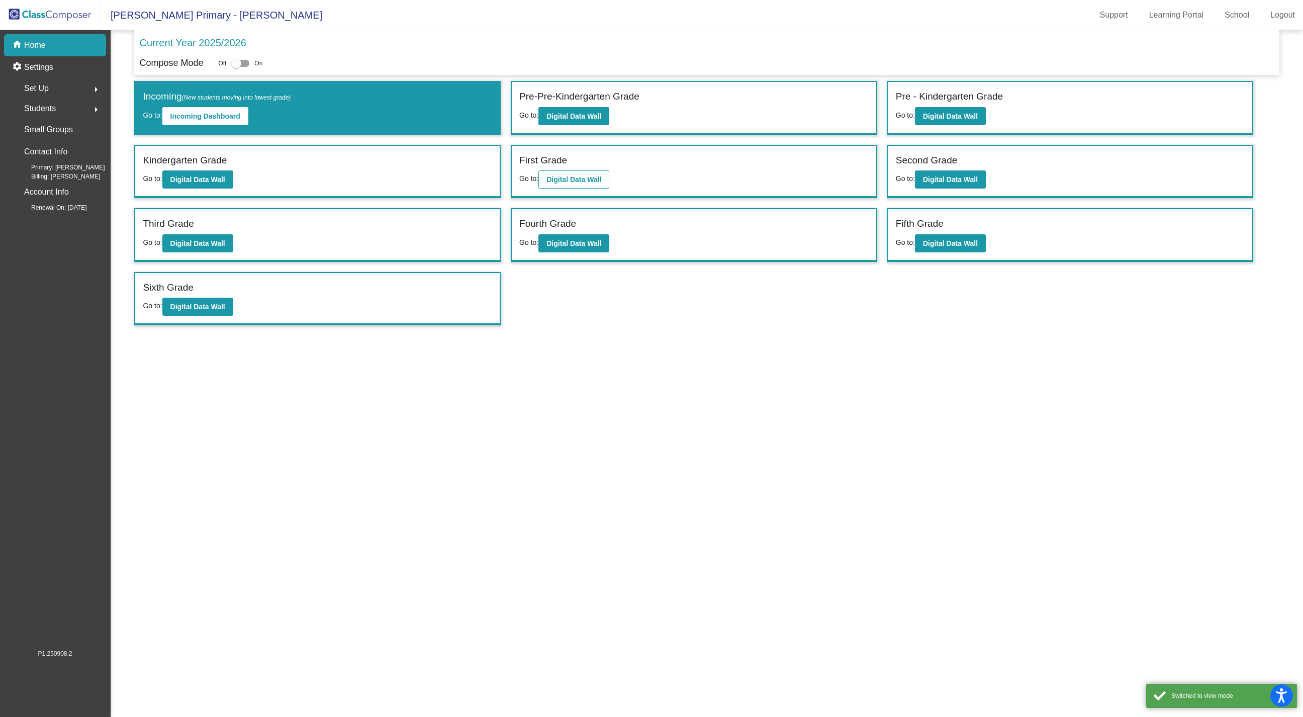
click at [590, 188] on div "First Grade Go to: Digital Data Wall" at bounding box center [694, 172] width 364 height 52
click at [580, 177] on b "Digital Data Wall" at bounding box center [573, 179] width 55 height 8
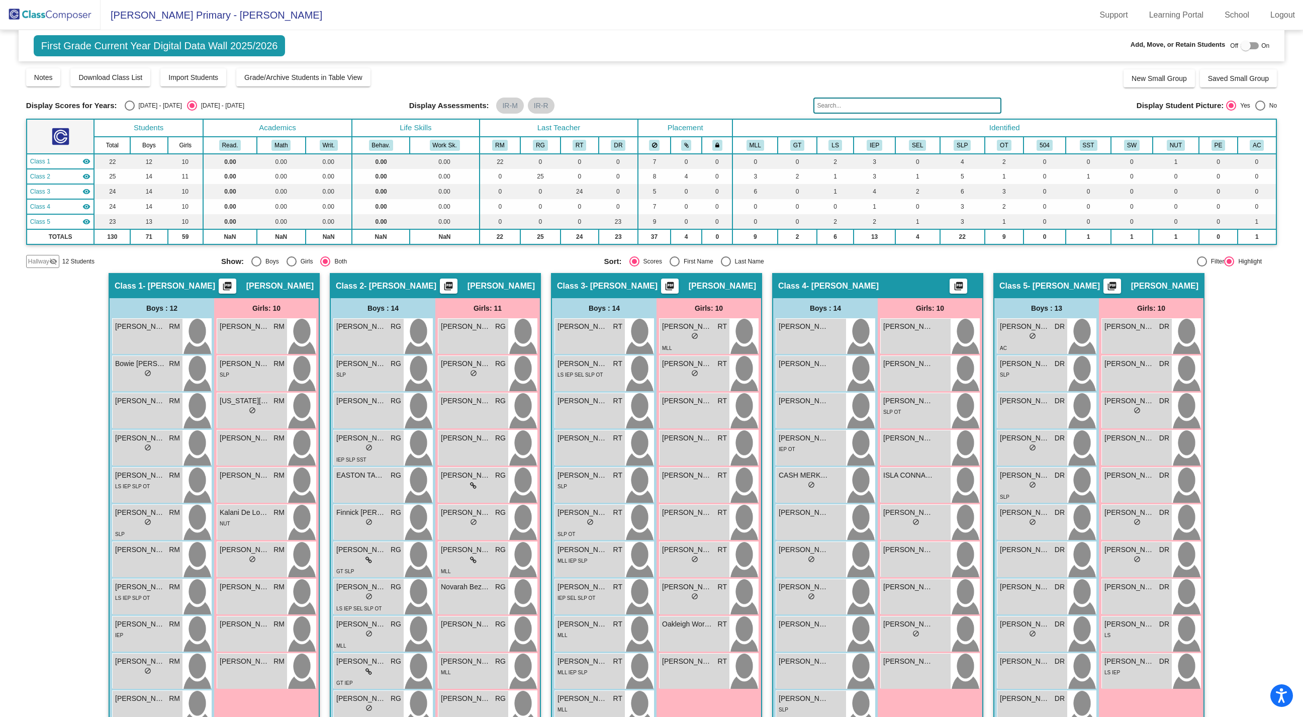
click at [51, 14] on img at bounding box center [50, 15] width 101 height 30
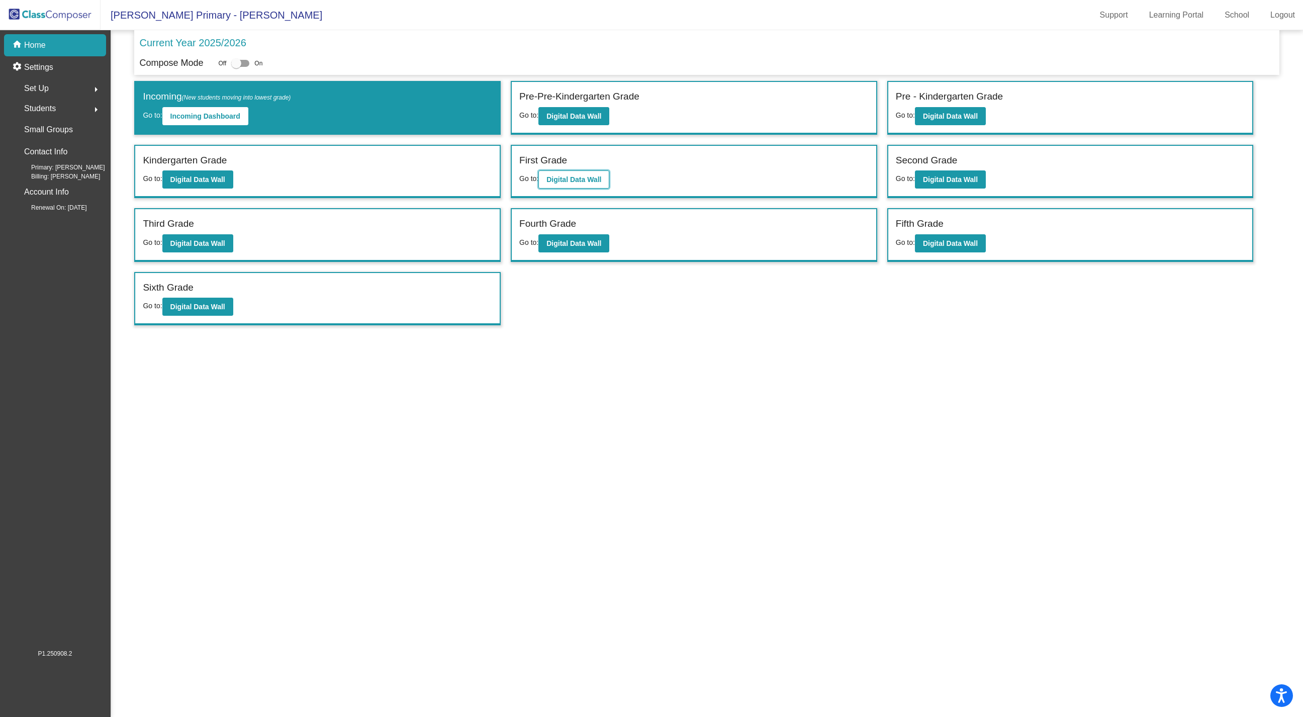
click at [560, 175] on b "Digital Data Wall" at bounding box center [573, 179] width 55 height 8
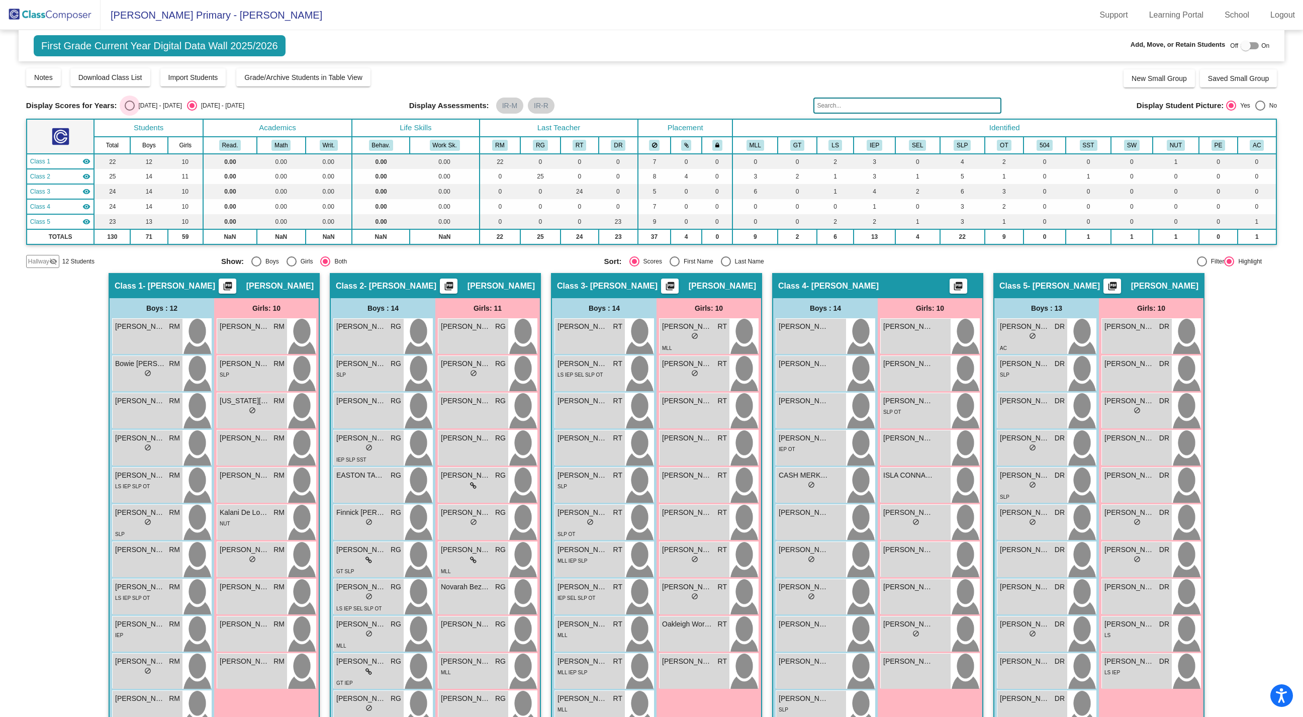
click at [128, 108] on div "Select an option" at bounding box center [130, 106] width 10 height 10
click at [129, 111] on input "[DATE] - [DATE]" at bounding box center [129, 111] width 1 height 1
radio input "true"
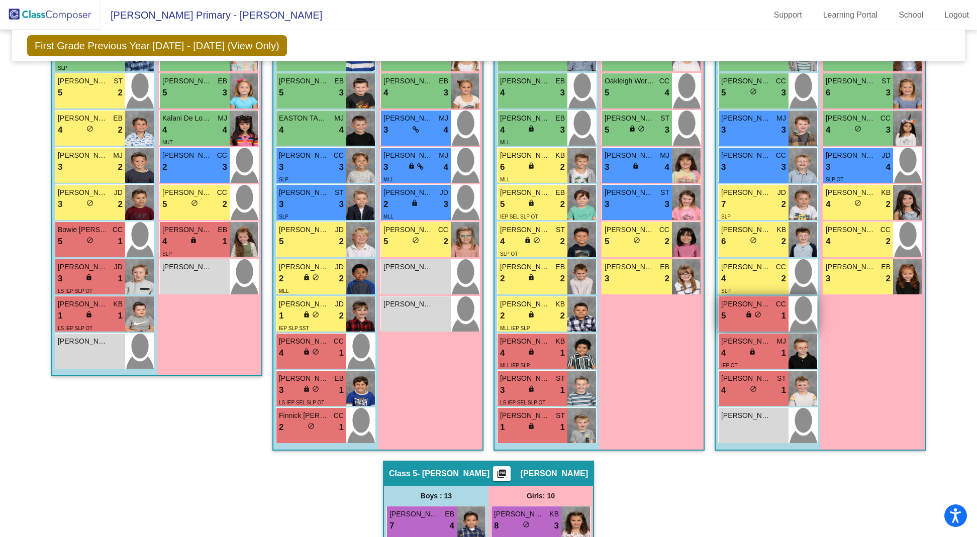
scroll to position [395, 0]
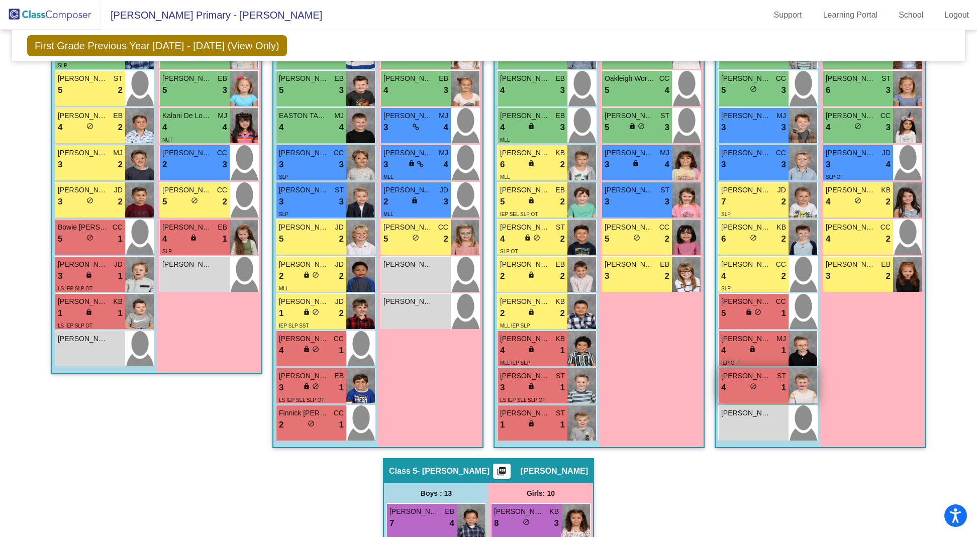
click at [799, 381] on img at bounding box center [803, 385] width 29 height 35
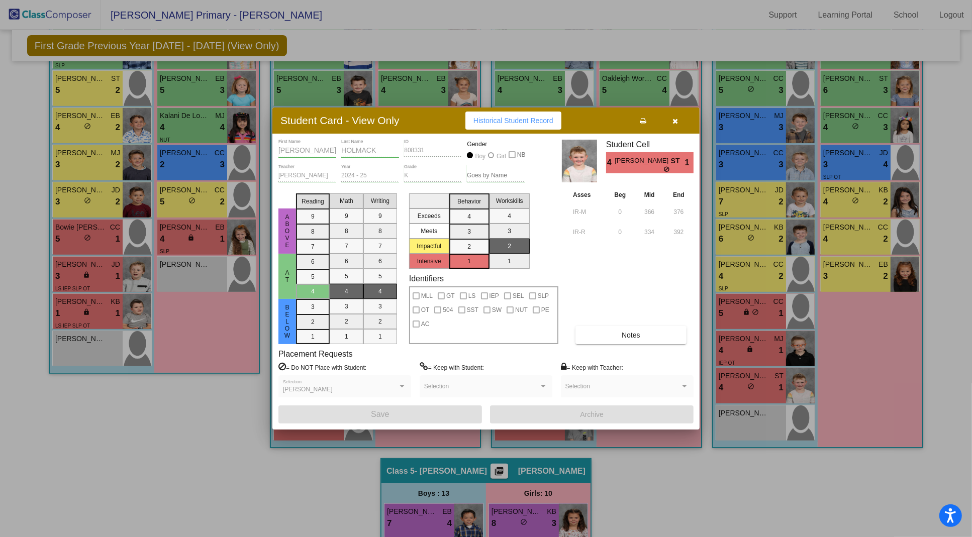
click at [676, 121] on icon "button" at bounding box center [676, 121] width 6 height 7
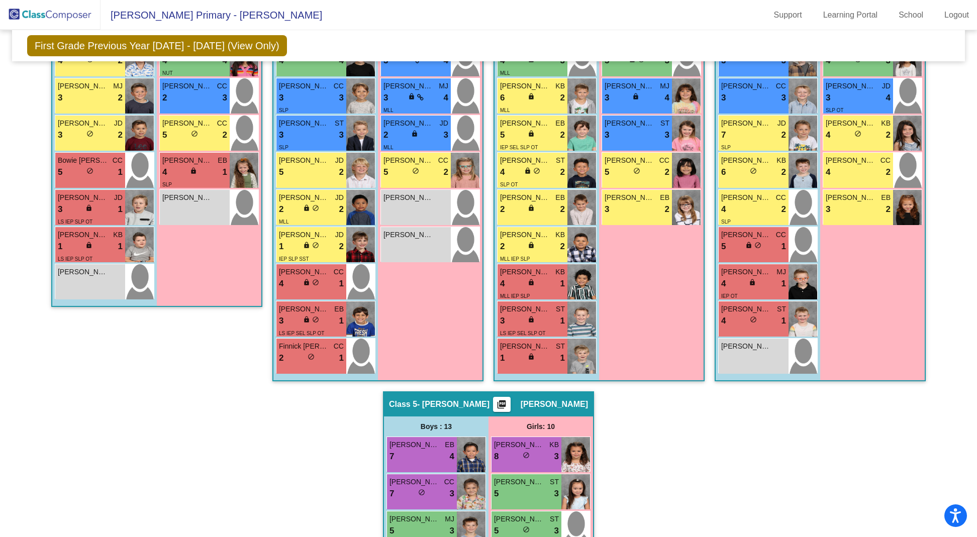
scroll to position [360, 0]
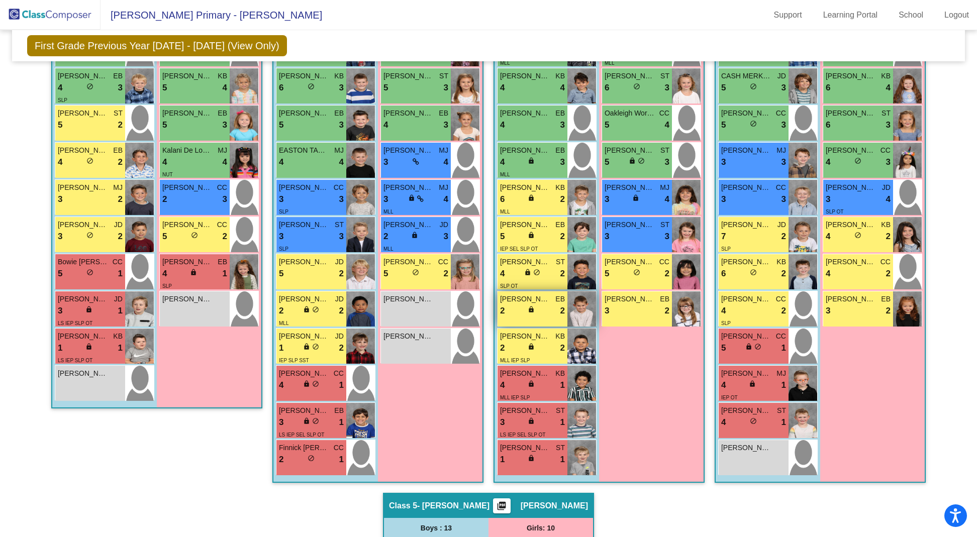
click at [528, 306] on span "lock" at bounding box center [531, 309] width 7 height 7
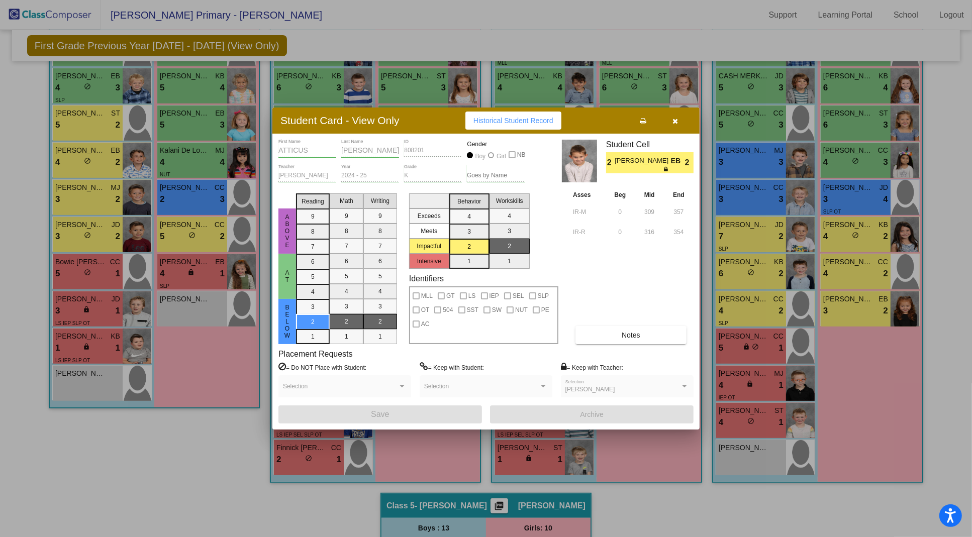
click at [675, 119] on icon "button" at bounding box center [676, 121] width 6 height 7
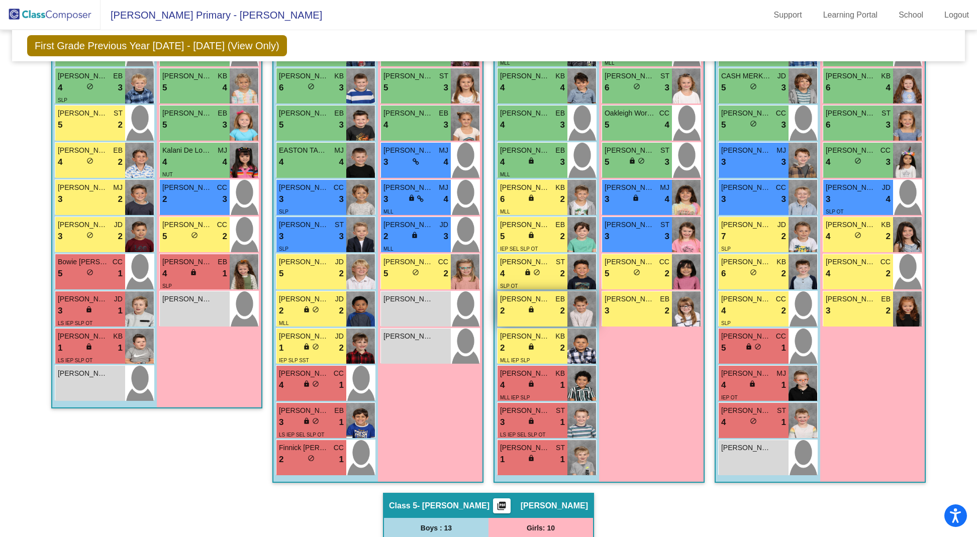
click at [538, 306] on div "2 lock do_not_disturb_alt 2" at bounding box center [532, 311] width 65 height 13
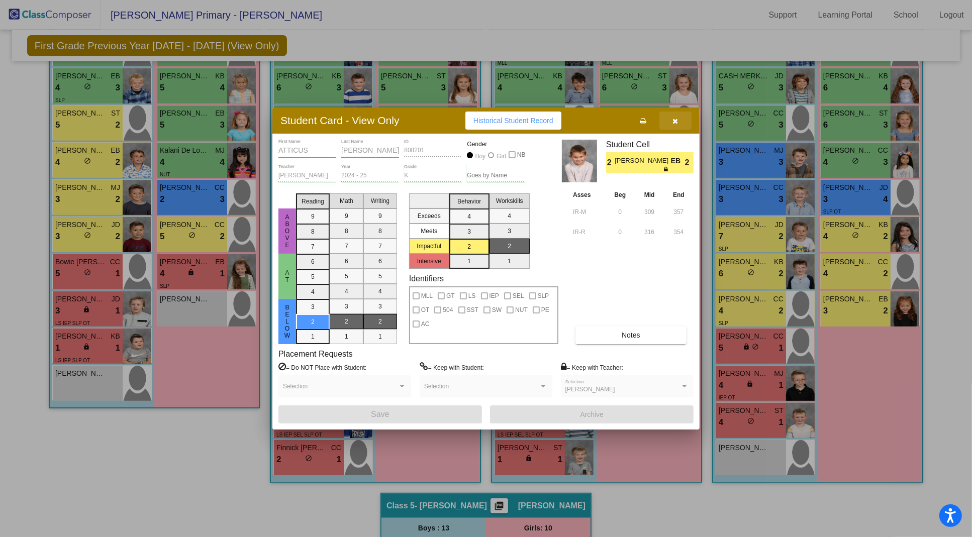
click at [677, 120] on icon "button" at bounding box center [676, 121] width 6 height 7
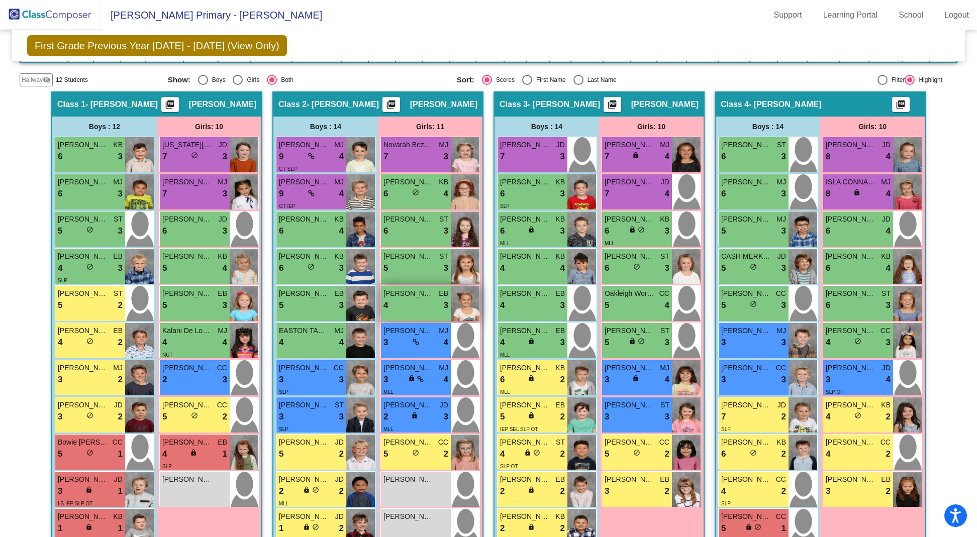
scroll to position [191, 0]
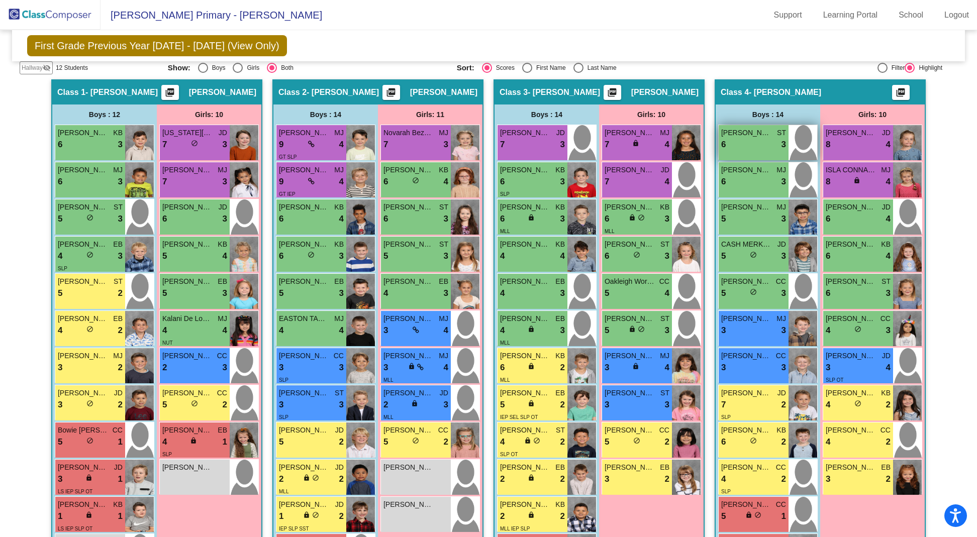
click at [754, 134] on span "[PERSON_NAME]" at bounding box center [746, 133] width 50 height 11
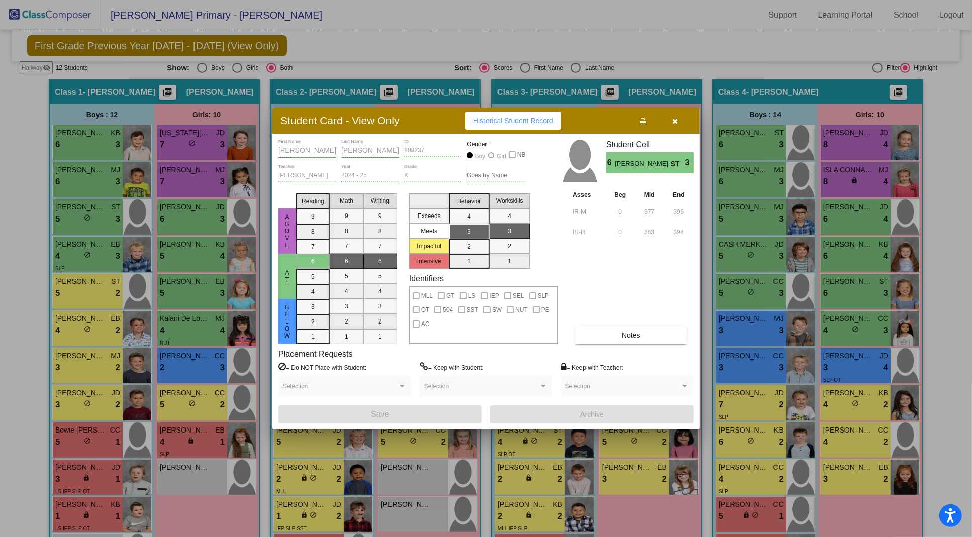
click at [793, 255] on div at bounding box center [486, 268] width 972 height 537
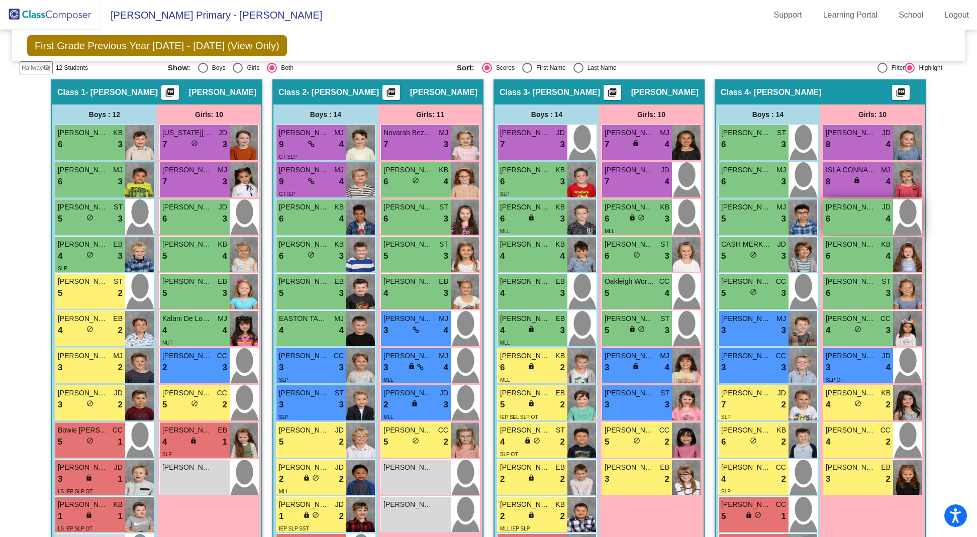
click at [856, 214] on div "6 lock do_not_disturb_alt 4" at bounding box center [858, 219] width 65 height 13
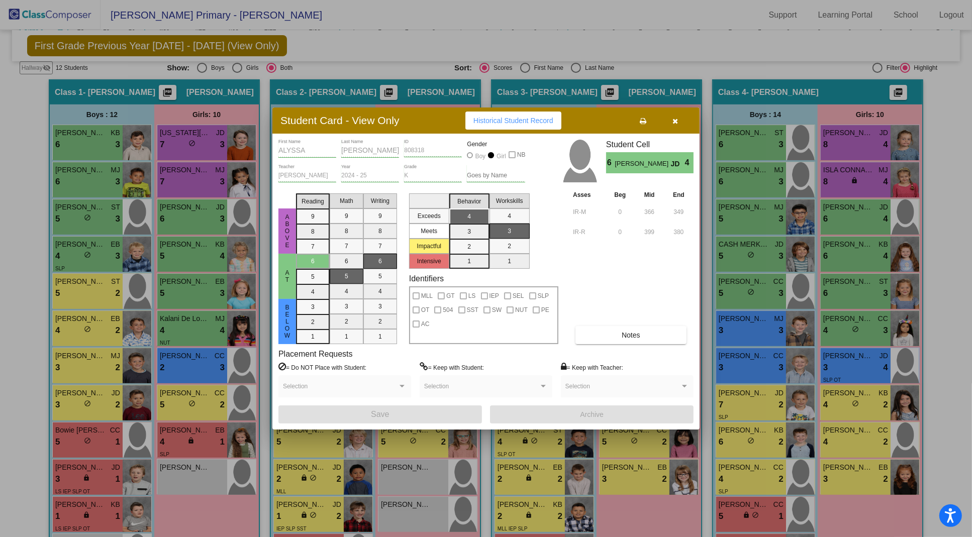
click at [678, 117] on span "button" at bounding box center [676, 121] width 6 height 8
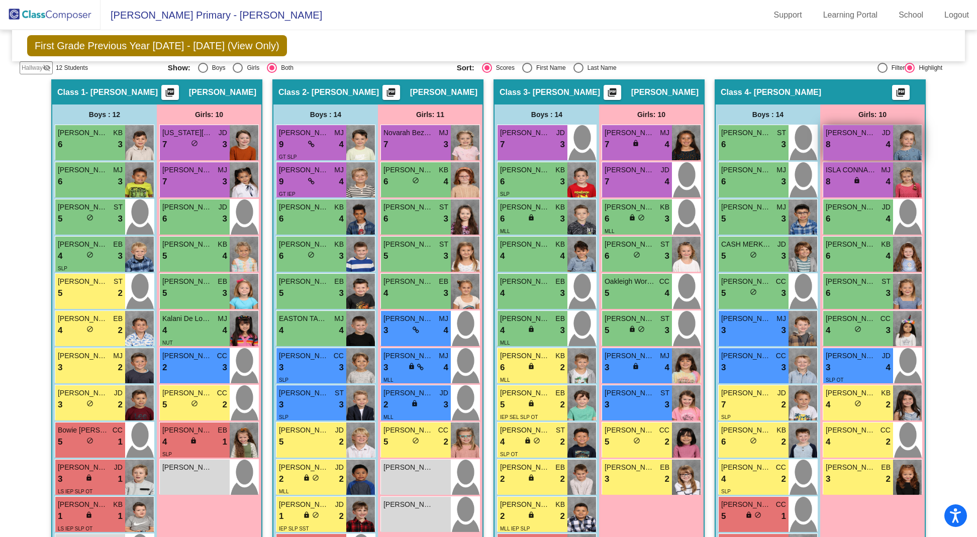
click at [867, 148] on div "8 lock do_not_disturb_alt 4" at bounding box center [858, 144] width 65 height 13
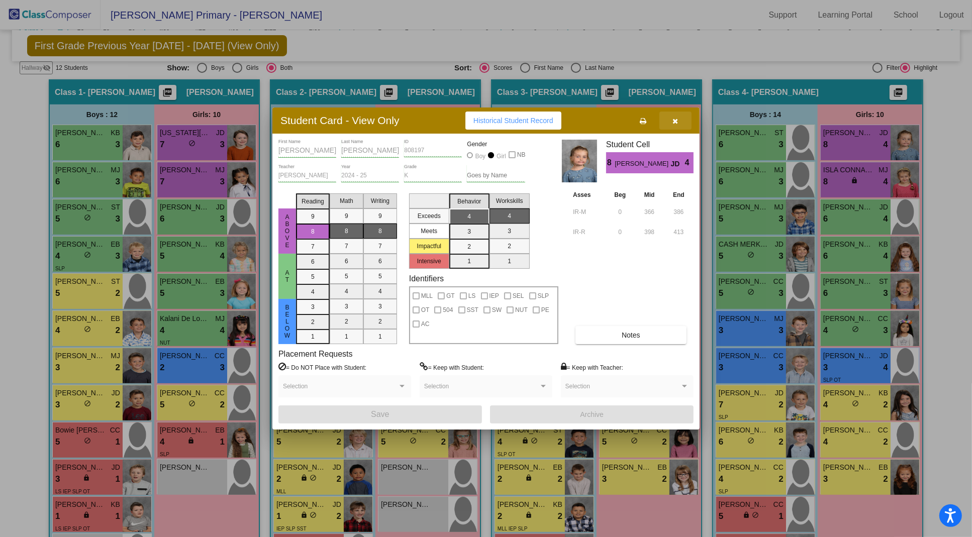
click at [680, 119] on button "button" at bounding box center [675, 121] width 32 height 18
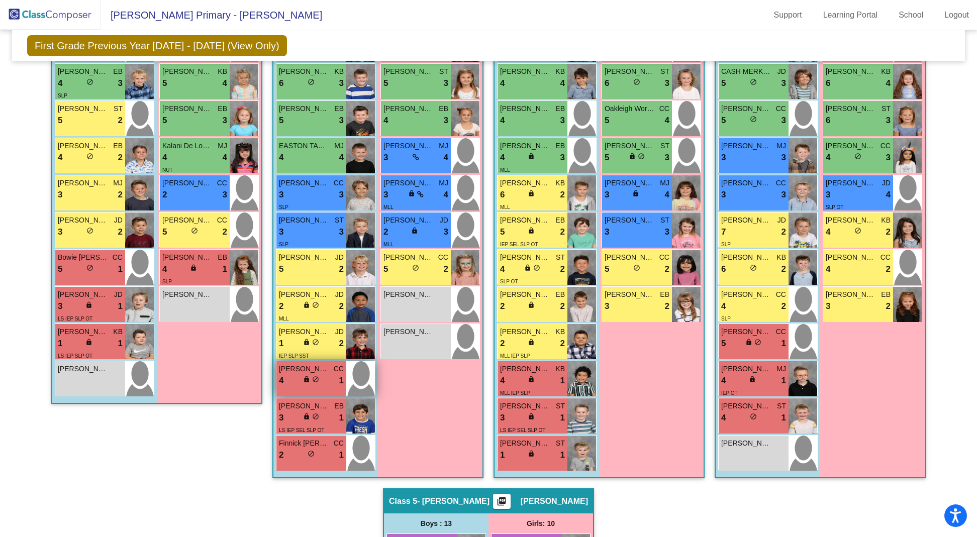
scroll to position [376, 0]
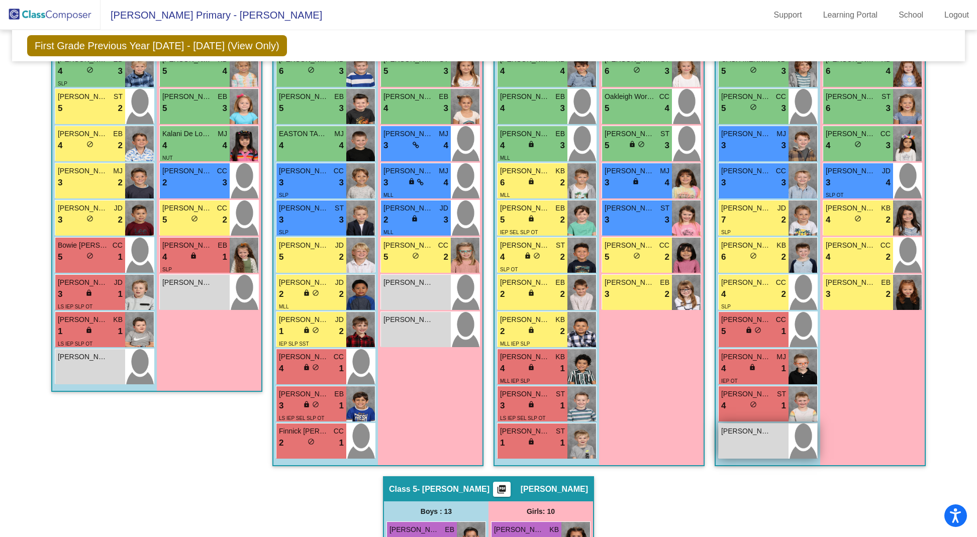
click at [753, 440] on div "[PERSON_NAME] lock do_not_disturb_alt" at bounding box center [754, 441] width 70 height 35
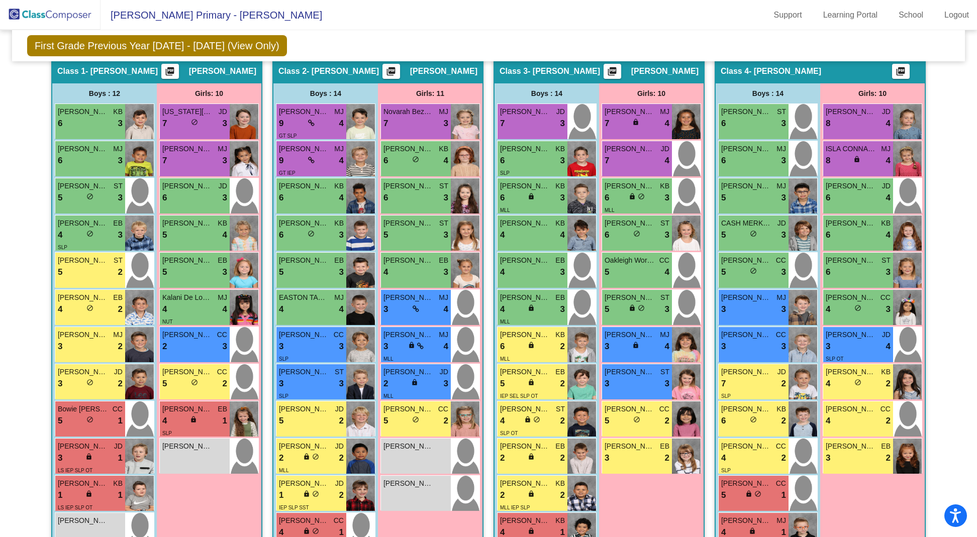
scroll to position [226, 0]
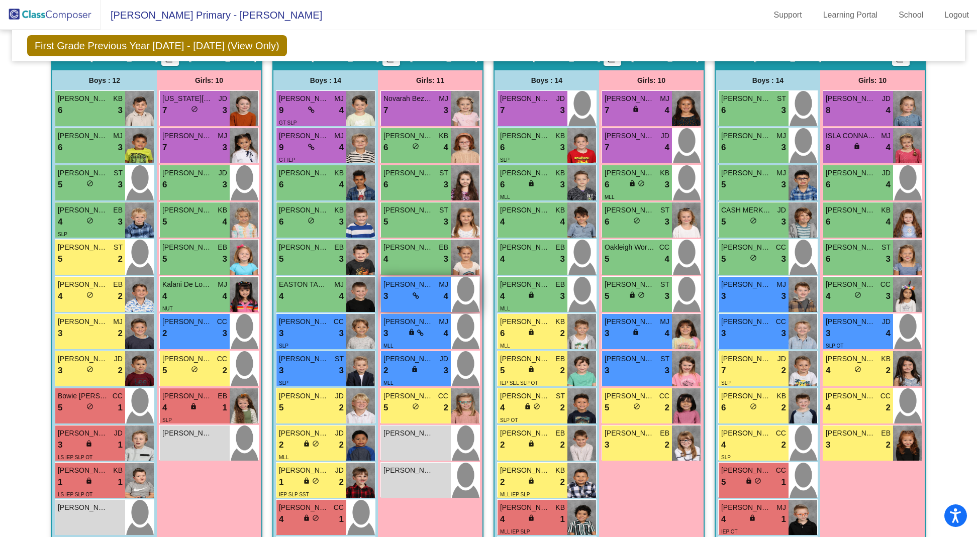
click at [424, 286] on span "[PERSON_NAME]" at bounding box center [408, 284] width 50 height 11
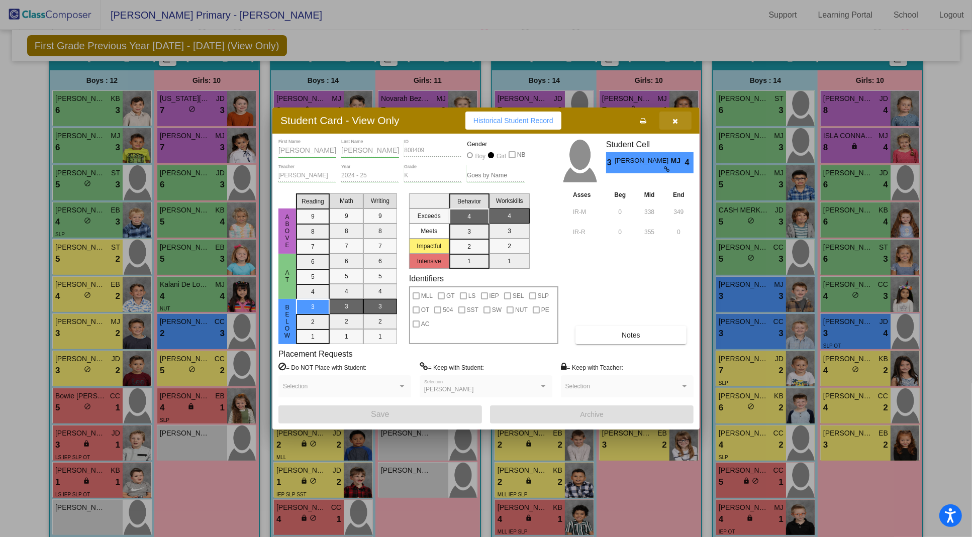
click at [677, 122] on icon "button" at bounding box center [676, 121] width 6 height 7
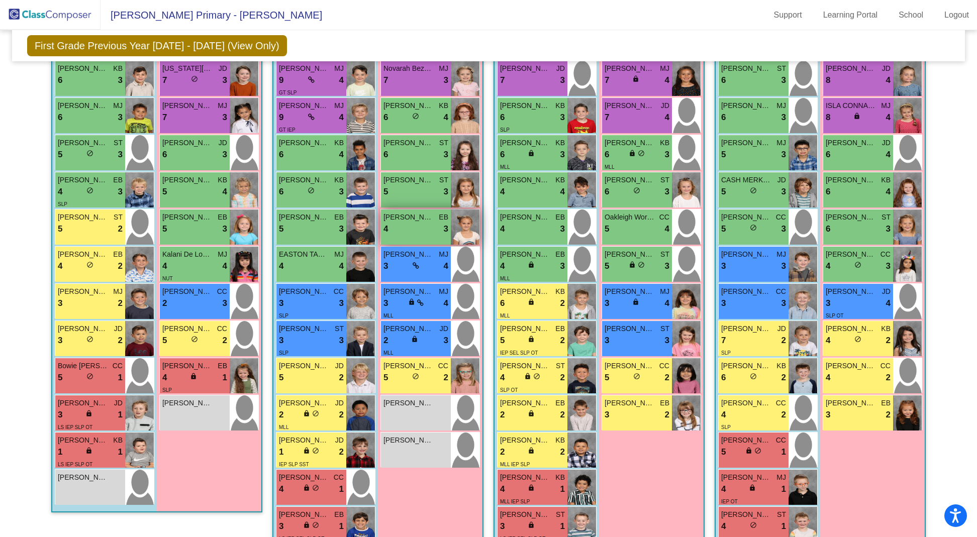
scroll to position [257, 0]
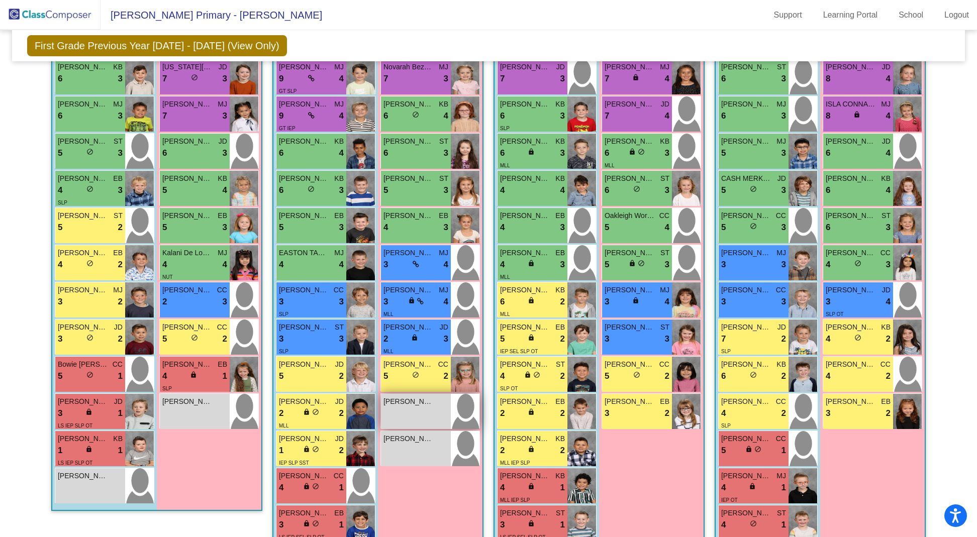
click at [409, 411] on div "[PERSON_NAME] lock do_not_disturb_alt" at bounding box center [416, 411] width 70 height 35
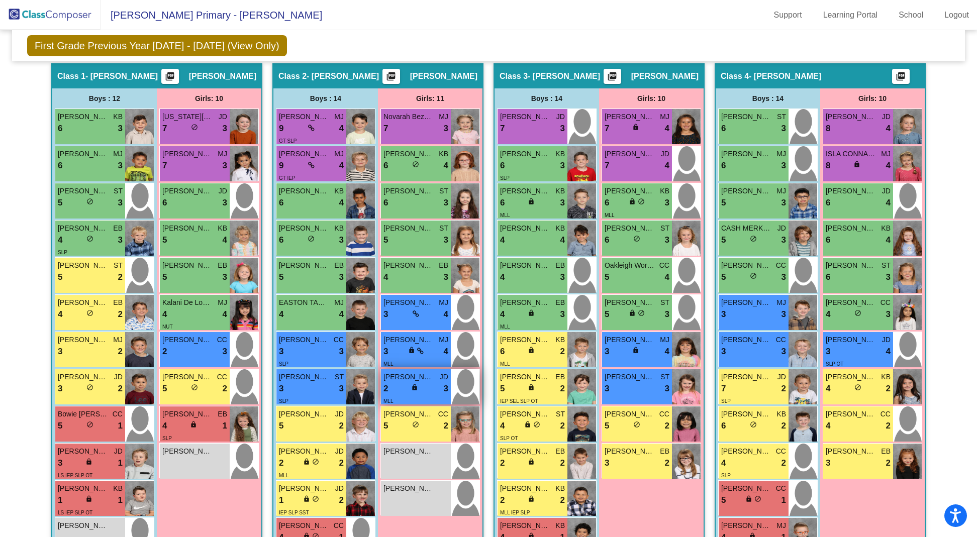
scroll to position [207, 0]
